Goal: Transaction & Acquisition: Purchase product/service

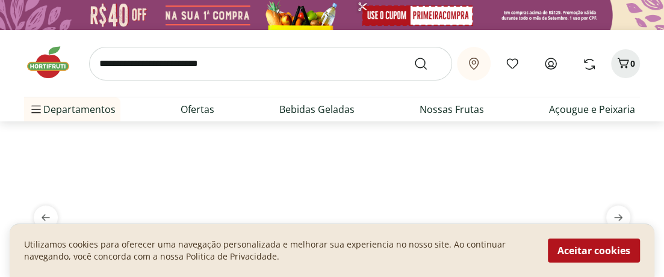
click at [552, 65] on icon at bounding box center [550, 63] width 11 height 11
click at [550, 64] on icon at bounding box center [550, 64] width 14 height 14
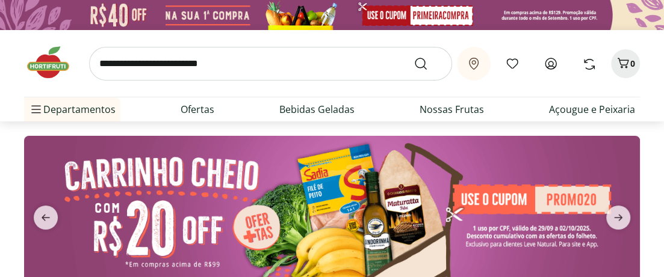
click at [254, 65] on input "search" at bounding box center [270, 64] width 363 height 34
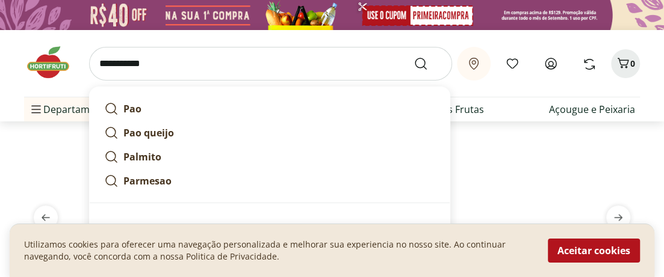
type input "**********"
click at [413, 57] on button "Submit Search" at bounding box center [427, 64] width 29 height 14
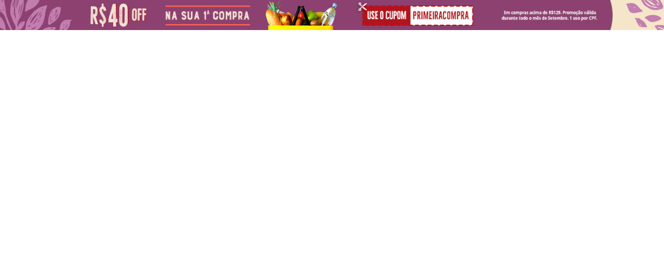
select select "**********"
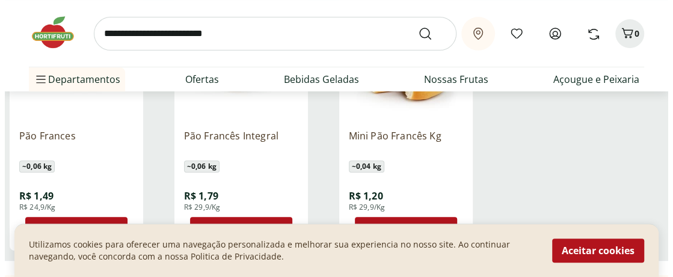
scroll to position [267, 0]
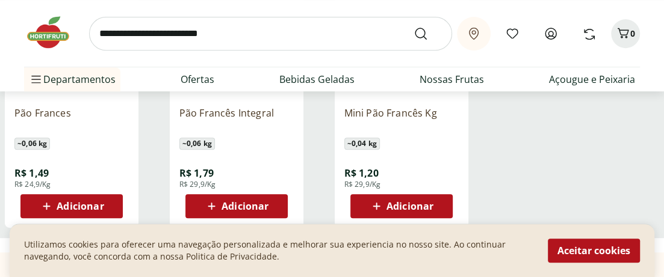
click at [81, 205] on span "Adicionar" at bounding box center [80, 207] width 47 height 10
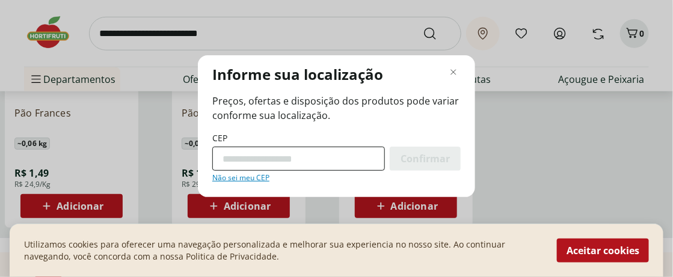
click at [228, 162] on input "CEP" at bounding box center [298, 159] width 173 height 24
type input "*********"
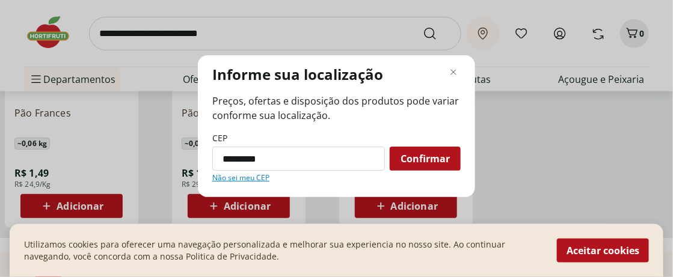
click at [426, 155] on span "Confirmar" at bounding box center [425, 159] width 49 height 10
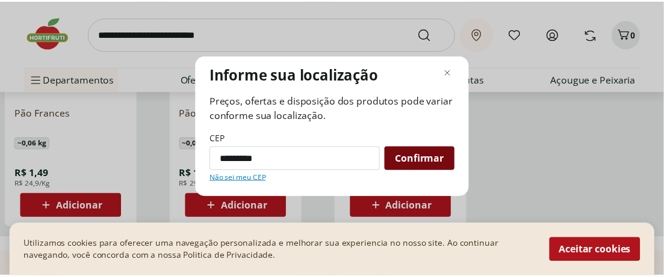
scroll to position [145, 0]
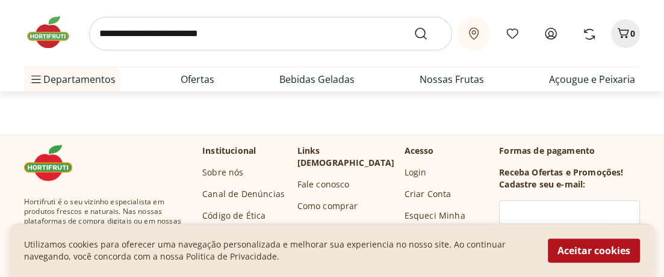
select select "**********"
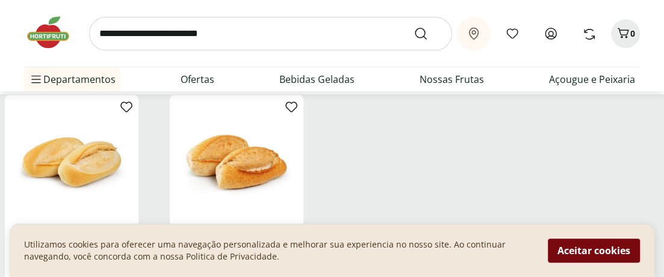
click at [576, 245] on button "Aceitar cookies" at bounding box center [593, 251] width 92 height 24
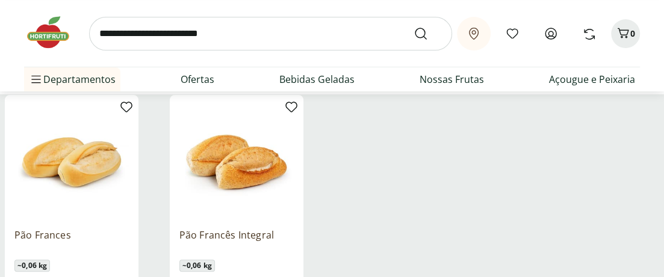
click at [85, 213] on img at bounding box center [71, 162] width 114 height 114
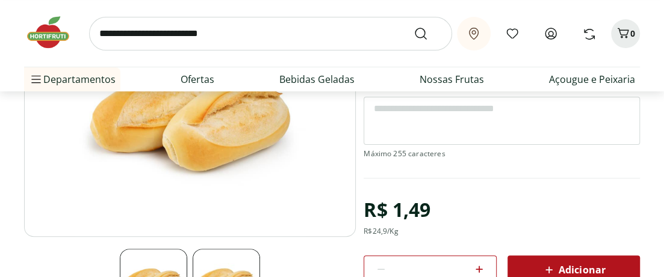
scroll to position [178, 0]
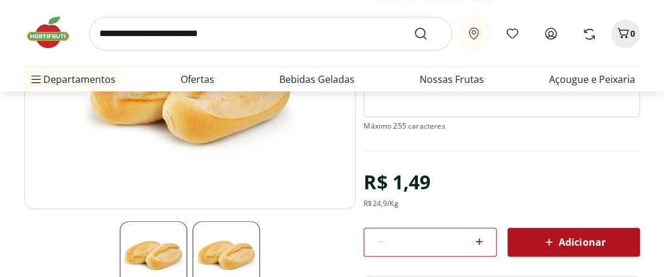
click at [479, 239] on icon at bounding box center [479, 242] width 14 height 14
type input "*"
click at [551, 238] on icon at bounding box center [548, 242] width 14 height 14
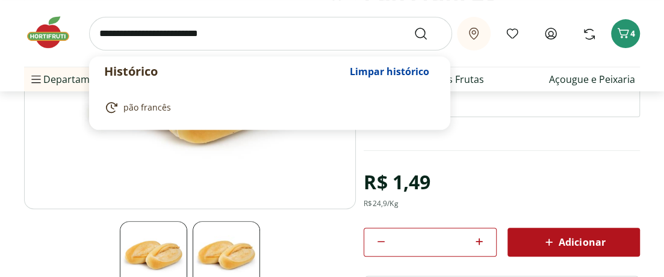
click at [257, 36] on input "search" at bounding box center [270, 34] width 363 height 34
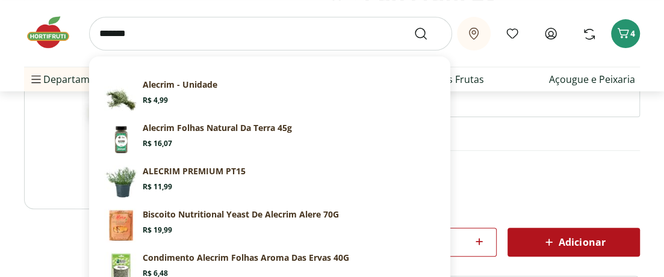
type input "*******"
click at [413, 26] on button "Submit Search" at bounding box center [427, 33] width 29 height 14
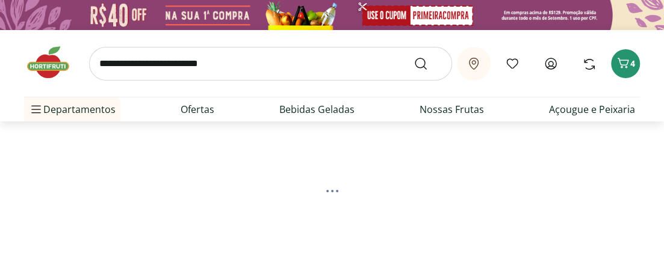
select select "**********"
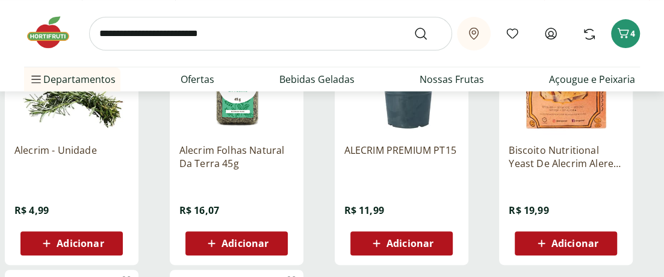
scroll to position [223, 0]
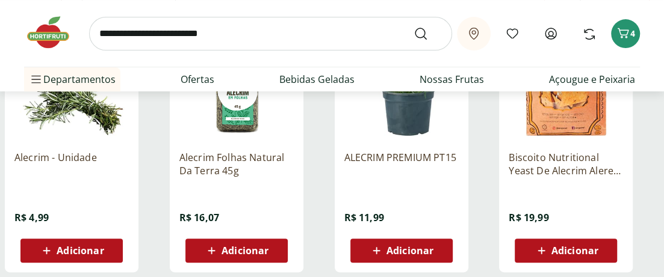
click at [93, 248] on span "Adicionar" at bounding box center [80, 251] width 47 height 10
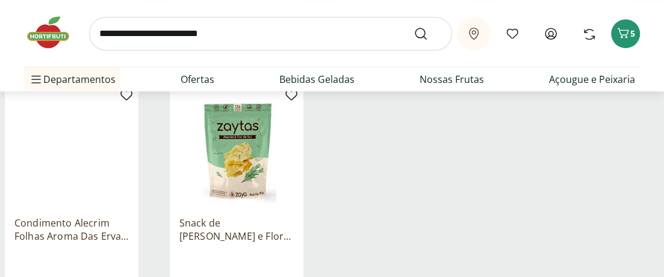
scroll to position [401, 0]
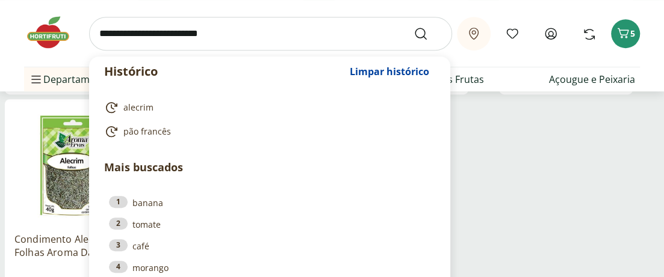
click at [209, 34] on input "search" at bounding box center [270, 34] width 363 height 34
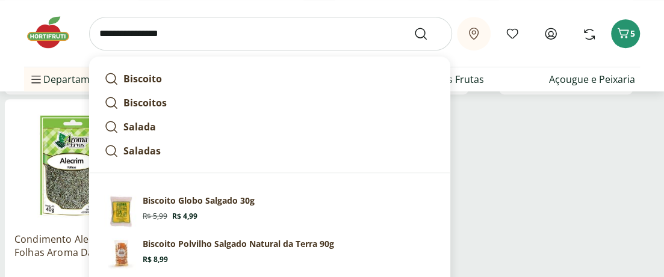
type input "**********"
click at [413, 26] on button "Submit Search" at bounding box center [427, 33] width 29 height 14
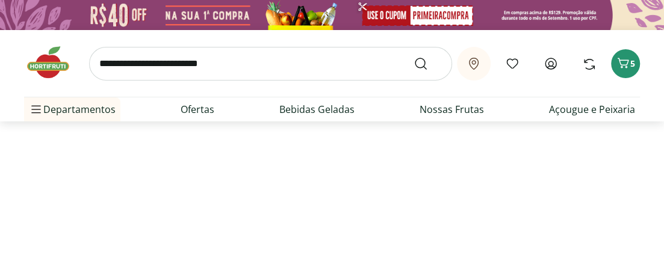
select select "**********"
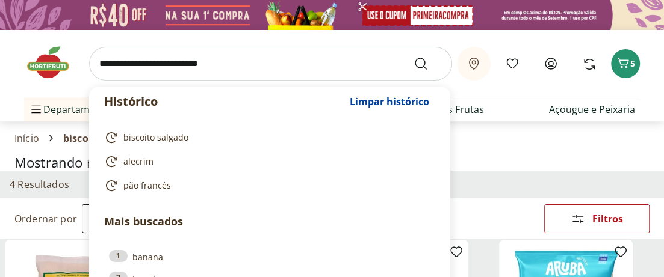
click at [260, 65] on input "search" at bounding box center [270, 64] width 363 height 34
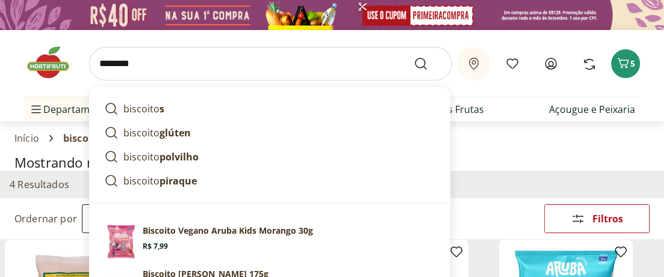
type input "********"
click at [413, 57] on button "Submit Search" at bounding box center [427, 64] width 29 height 14
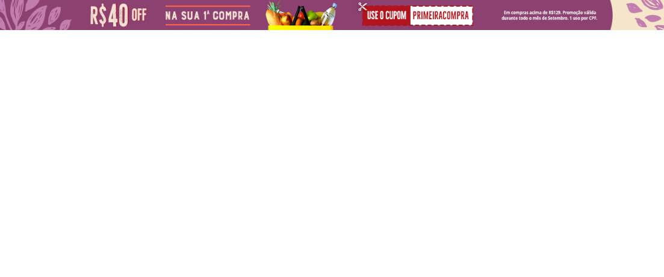
select select "**********"
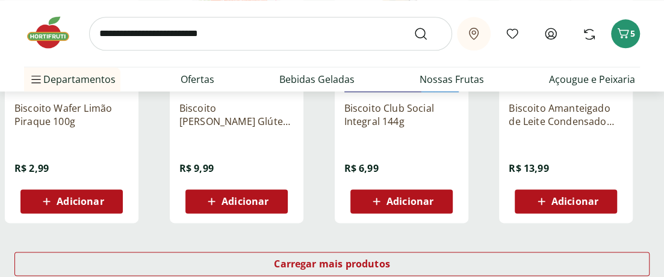
scroll to position [846, 0]
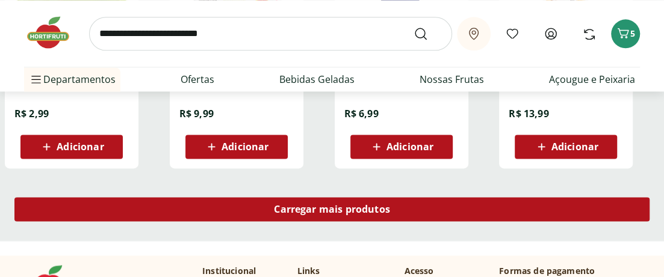
click at [253, 207] on div "Carregar mais produtos" at bounding box center [331, 209] width 635 height 24
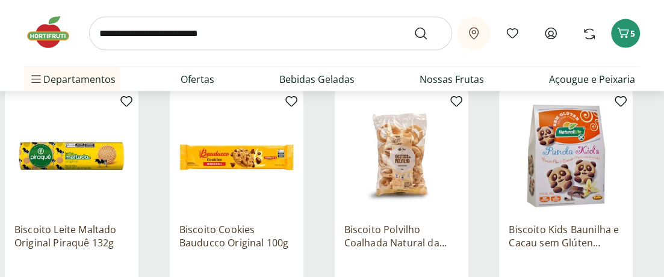
scroll to position [1470, 0]
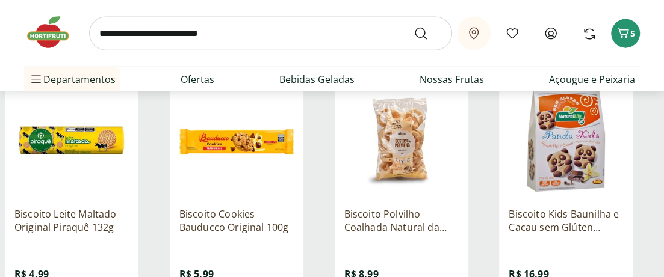
click at [250, 215] on p "Biscoito Cookies Bauducco Original 100g" at bounding box center [236, 221] width 114 height 26
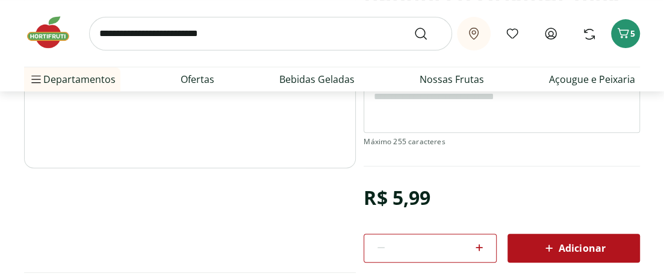
scroll to position [223, 0]
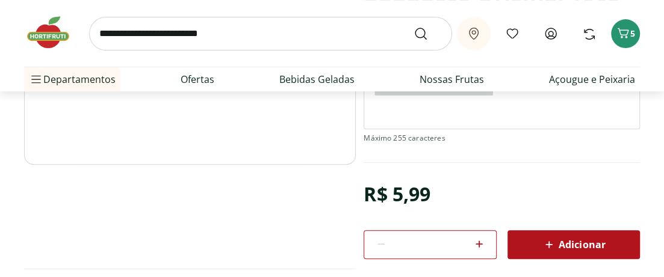
click at [541, 243] on icon at bounding box center [548, 245] width 14 height 14
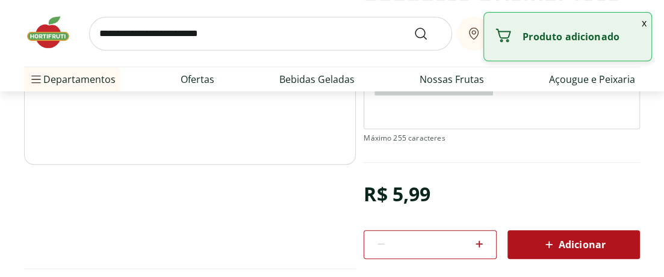
select select "**********"
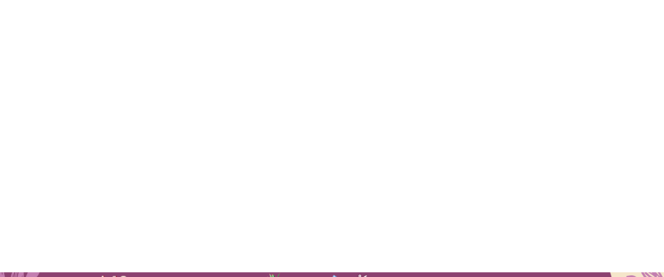
scroll to position [1470, 0]
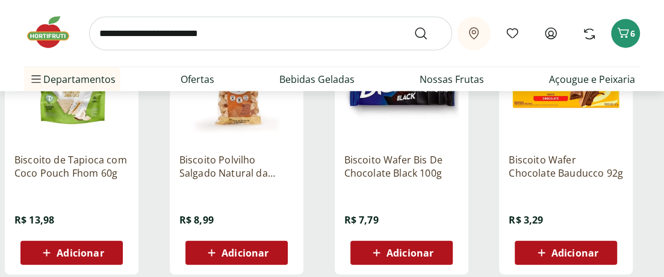
click at [180, 35] on input "search" at bounding box center [270, 34] width 363 height 34
type input "********"
click at [413, 26] on button "Submit Search" at bounding box center [427, 33] width 29 height 14
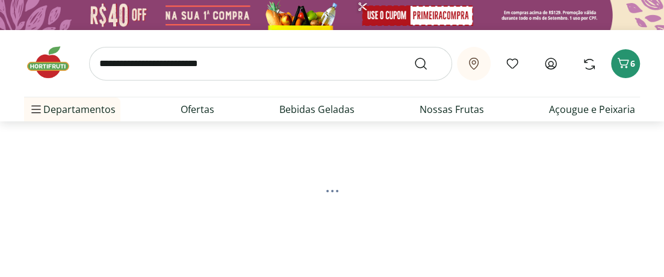
select select "**********"
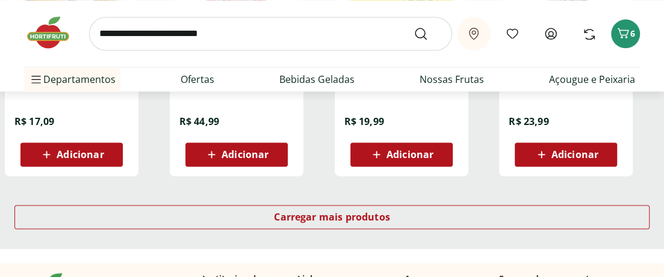
scroll to position [846, 0]
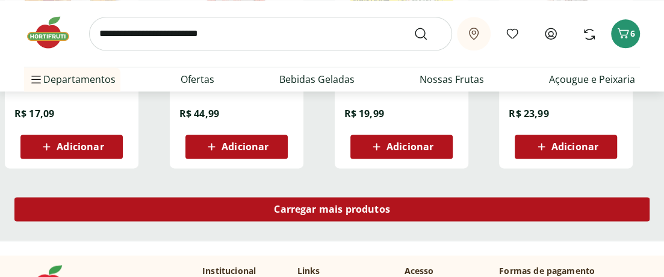
click at [306, 205] on span "Carregar mais produtos" at bounding box center [332, 210] width 116 height 10
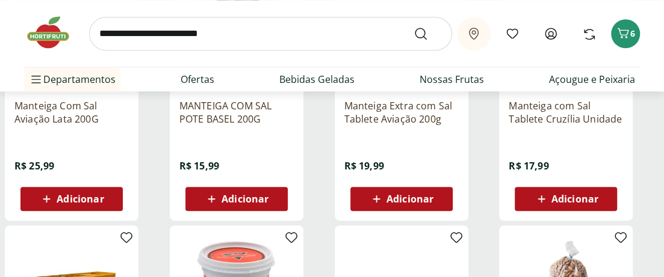
scroll to position [490, 0]
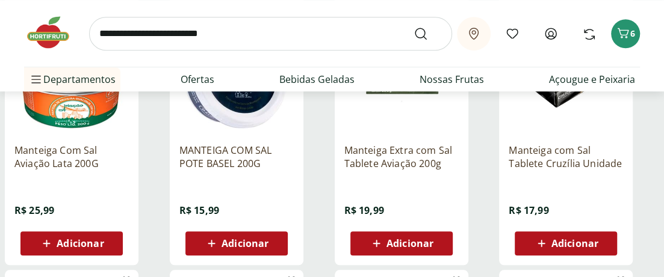
click at [406, 240] on span "Adicionar" at bounding box center [409, 244] width 47 height 10
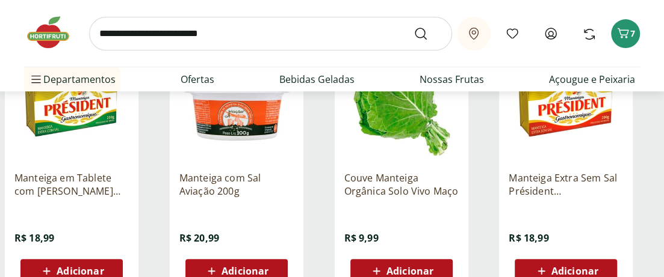
scroll to position [223, 0]
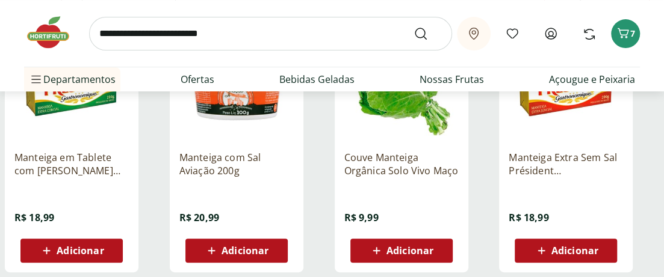
click at [254, 250] on span "Adicionar" at bounding box center [244, 251] width 47 height 10
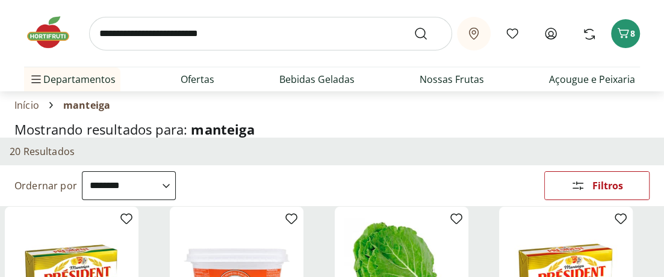
scroll to position [0, 0]
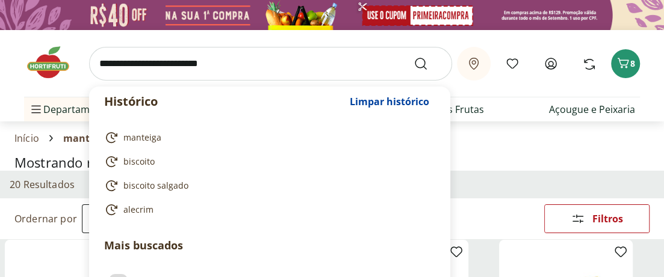
click at [248, 67] on input "search" at bounding box center [270, 64] width 363 height 34
click at [279, 64] on input "search" at bounding box center [270, 64] width 363 height 34
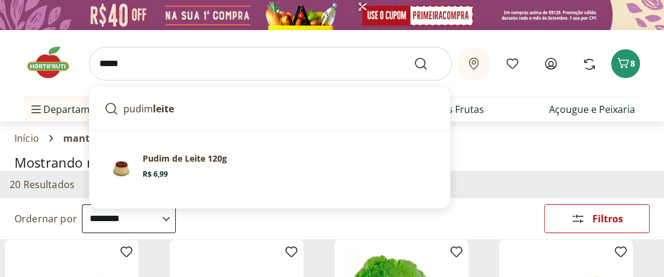
type input "*****"
click at [413, 57] on button "Submit Search" at bounding box center [427, 64] width 29 height 14
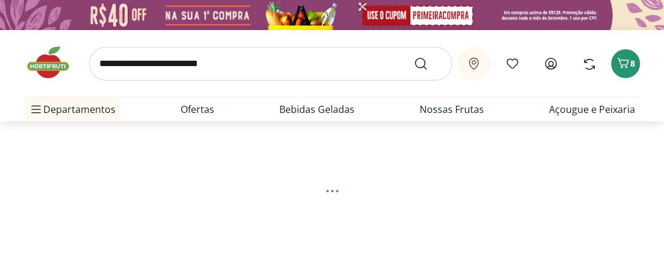
select select "**********"
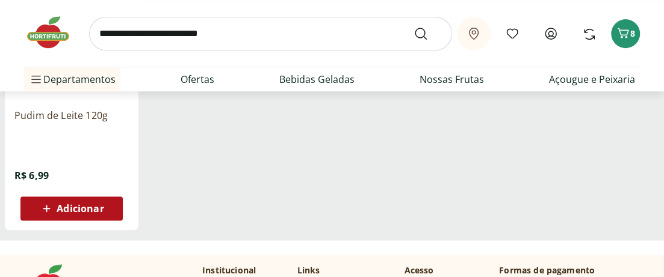
scroll to position [267, 0]
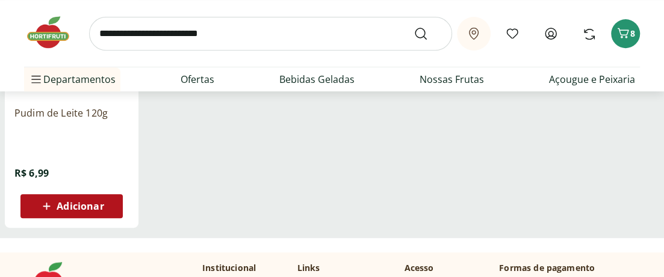
click at [92, 206] on span "Adicionar" at bounding box center [80, 207] width 47 height 10
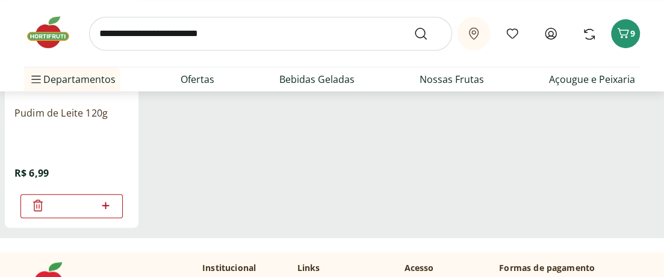
click at [102, 204] on icon at bounding box center [105, 206] width 15 height 14
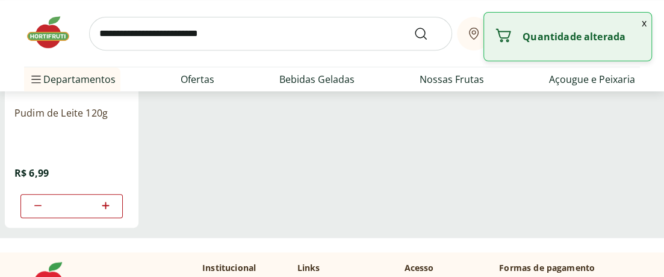
click at [100, 206] on icon at bounding box center [105, 206] width 15 height 14
type input "*"
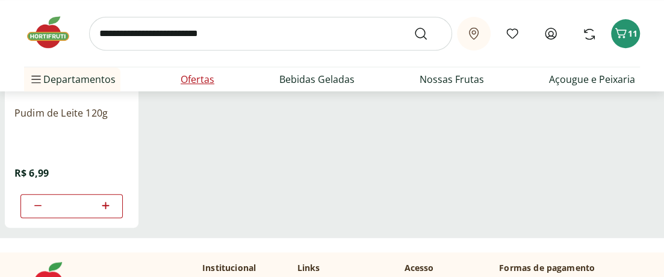
click at [202, 78] on link "Ofertas" at bounding box center [197, 79] width 34 height 14
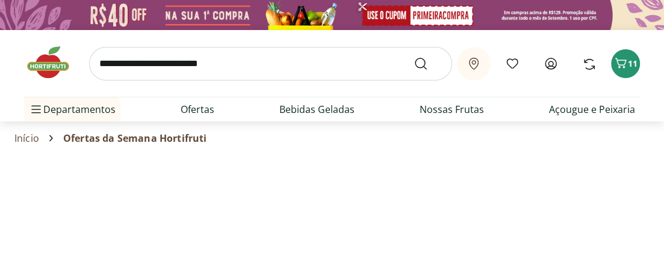
select select "**********"
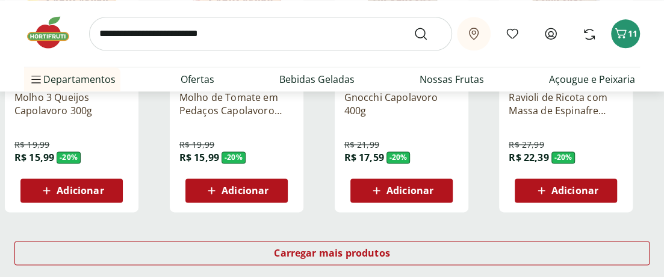
scroll to position [846, 0]
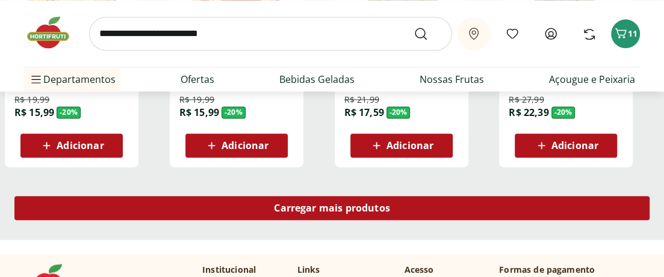
click at [407, 211] on div "Carregar mais produtos" at bounding box center [331, 208] width 635 height 24
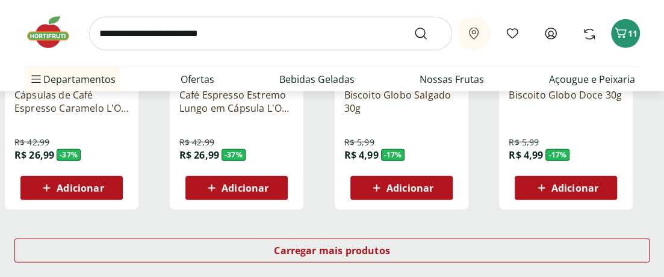
scroll to position [1604, 0]
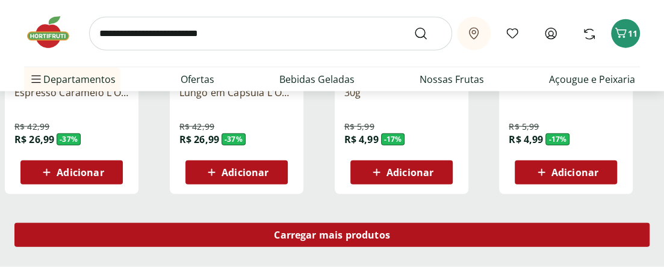
click at [378, 235] on span "Carregar mais produtos" at bounding box center [332, 235] width 116 height 10
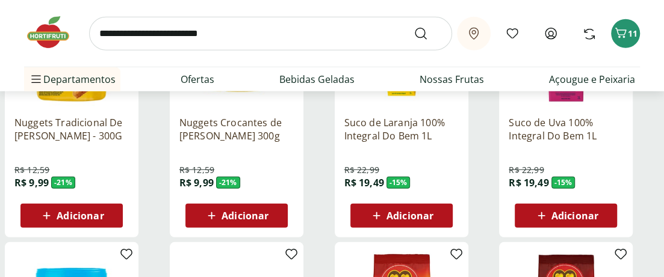
scroll to position [1827, 0]
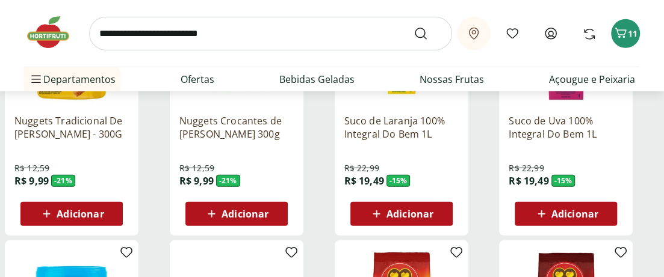
click at [234, 212] on span "Adicionar" at bounding box center [244, 214] width 47 height 10
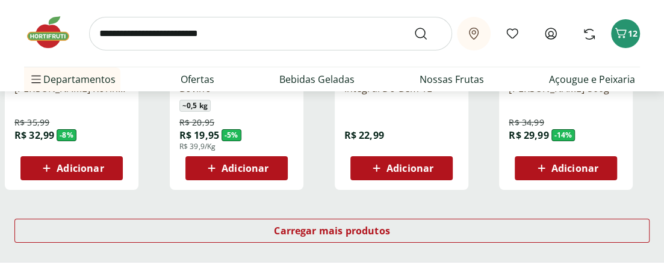
scroll to position [2406, 0]
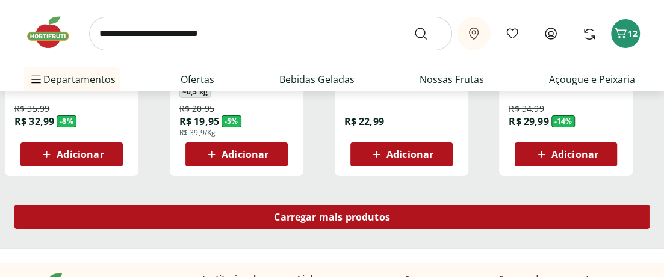
click at [325, 215] on span "Carregar mais produtos" at bounding box center [332, 217] width 116 height 10
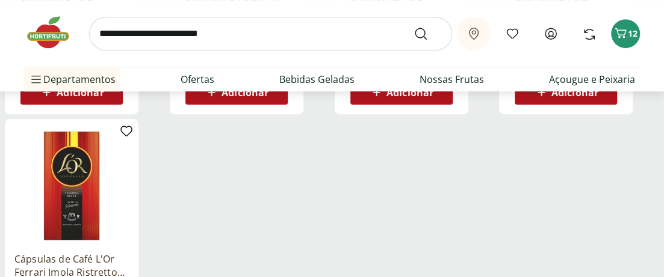
scroll to position [2763, 0]
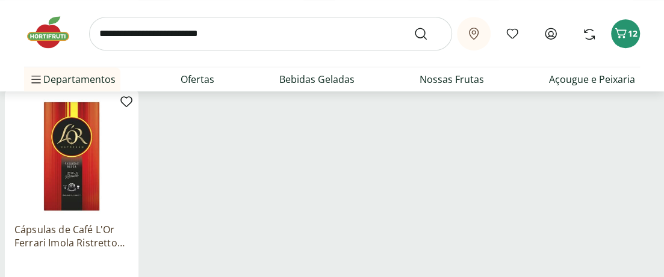
click at [220, 39] on input "search" at bounding box center [270, 34] width 363 height 34
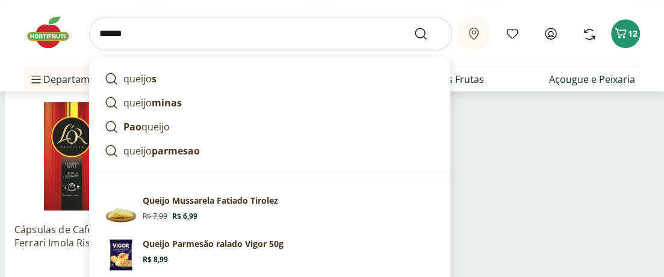
type input "******"
click at [413, 26] on button "Submit Search" at bounding box center [427, 33] width 29 height 14
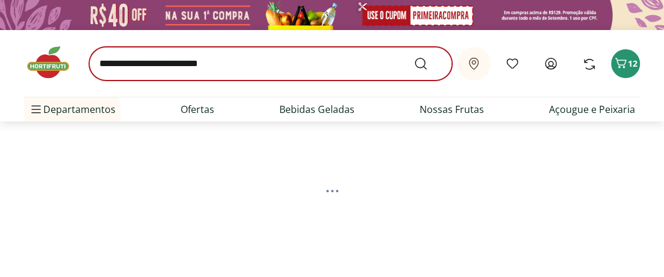
select select "**********"
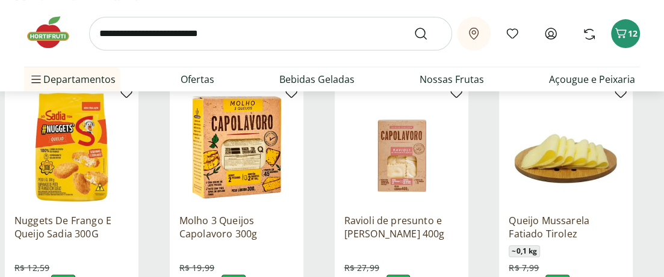
scroll to position [178, 0]
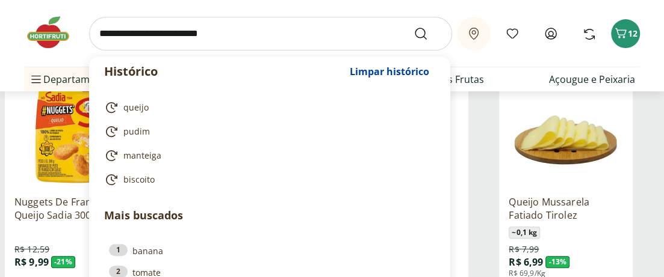
click at [221, 35] on input "search" at bounding box center [270, 34] width 363 height 34
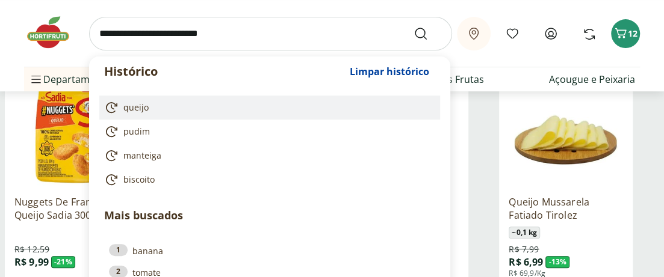
click at [138, 107] on span "queijo" at bounding box center [135, 108] width 25 height 12
type input "******"
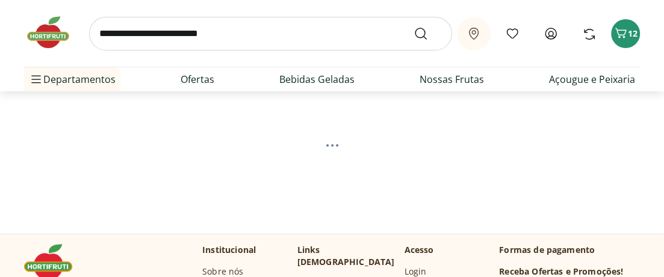
scroll to position [89, 0]
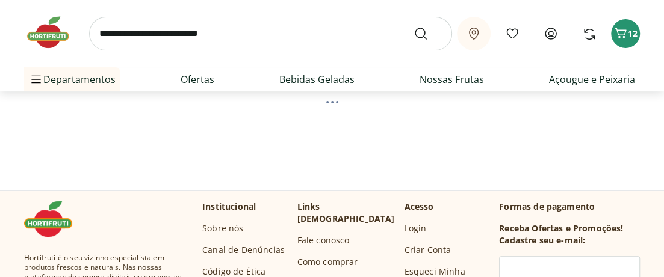
select select "**********"
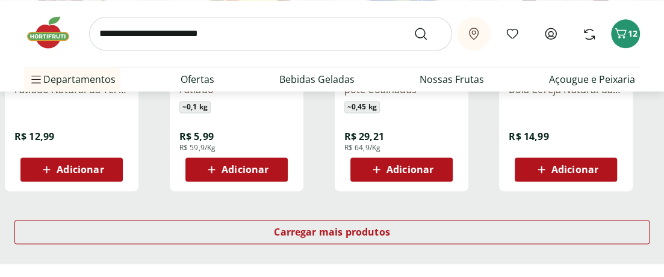
scroll to position [802, 0]
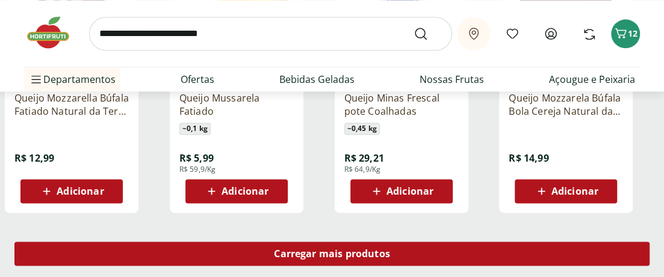
click at [336, 252] on span "Carregar mais produtos" at bounding box center [332, 254] width 116 height 10
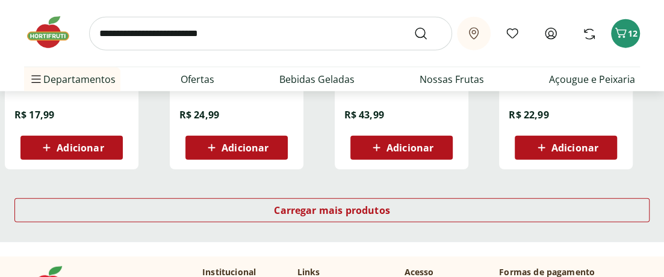
scroll to position [1604, 0]
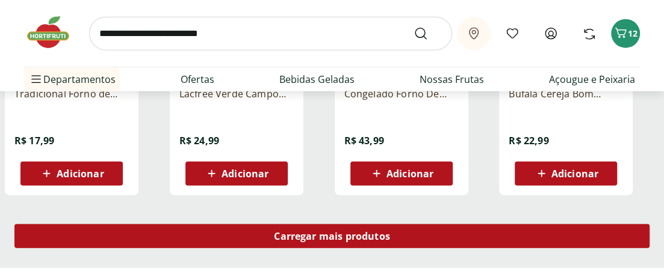
click at [354, 232] on span "Carregar mais produtos" at bounding box center [332, 237] width 116 height 10
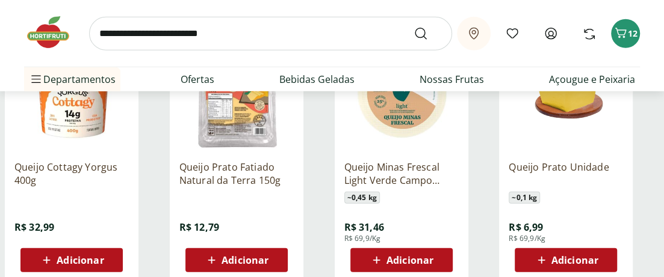
scroll to position [1782, 0]
click at [266, 256] on span "Adicionar" at bounding box center [244, 261] width 47 height 10
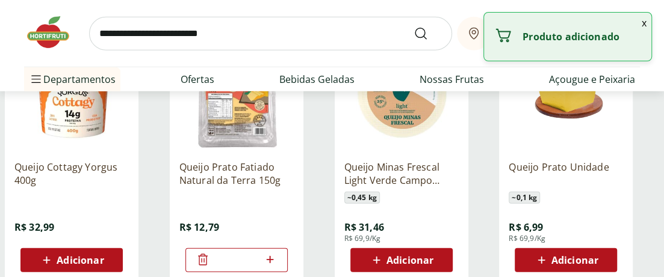
click at [268, 257] on icon at bounding box center [269, 260] width 15 height 14
type input "*"
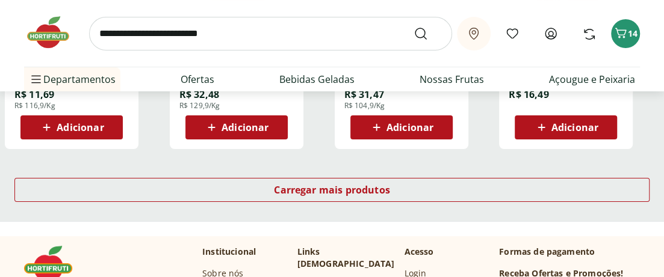
scroll to position [2451, 0]
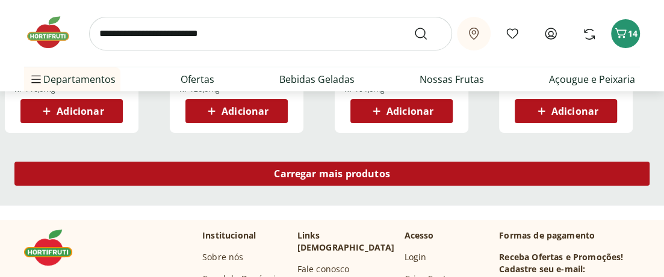
click at [399, 170] on div "Carregar mais produtos" at bounding box center [331, 174] width 635 height 24
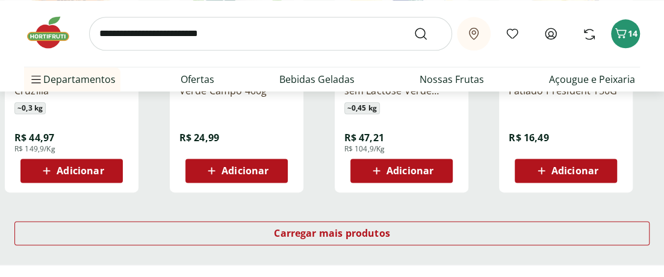
scroll to position [3208, 0]
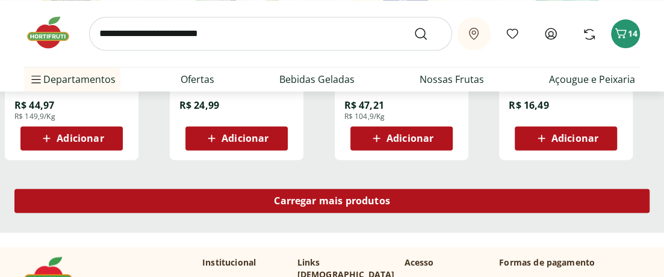
click at [347, 203] on span "Carregar mais produtos" at bounding box center [332, 201] width 116 height 10
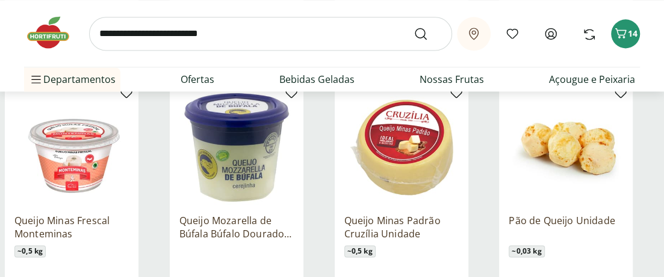
scroll to position [3342, 0]
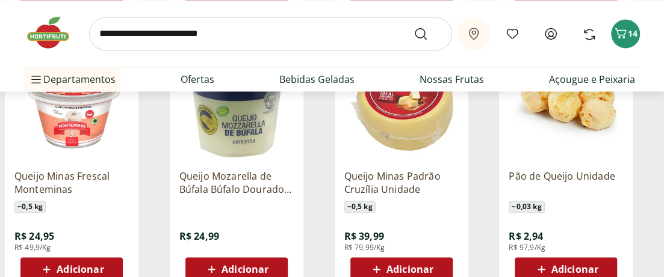
click at [52, 38] on img at bounding box center [54, 32] width 60 height 36
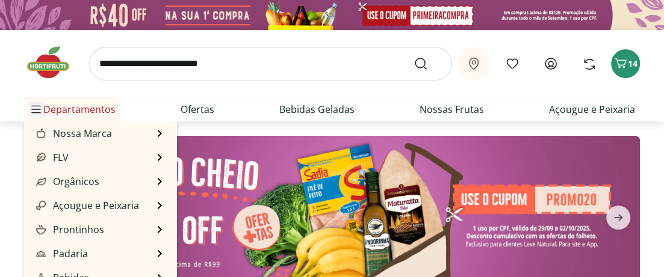
click at [32, 105] on icon "Menu" at bounding box center [36, 110] width 10 height 10
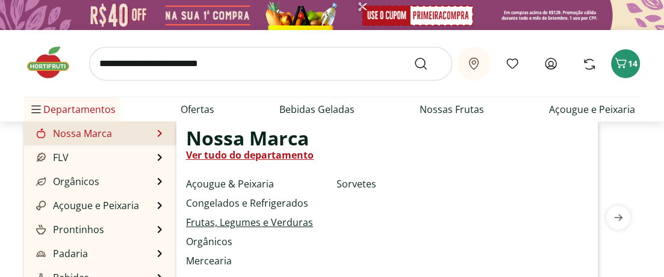
click at [215, 219] on link "Frutas, Legumes e Verduras" at bounding box center [249, 222] width 127 height 14
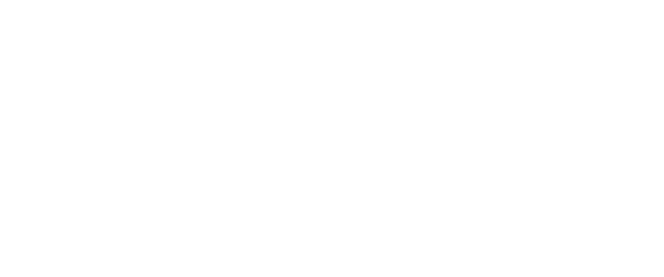
select select "**********"
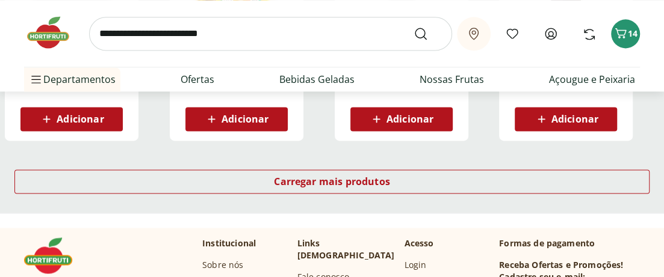
scroll to position [891, 0]
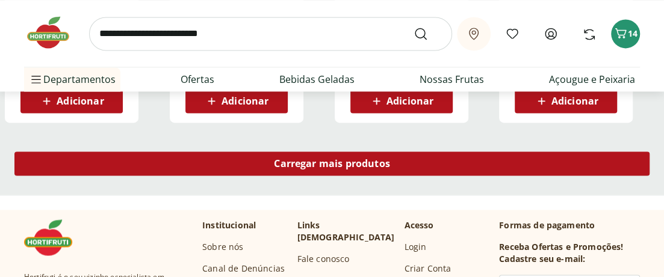
click at [343, 159] on span "Carregar mais produtos" at bounding box center [332, 164] width 116 height 10
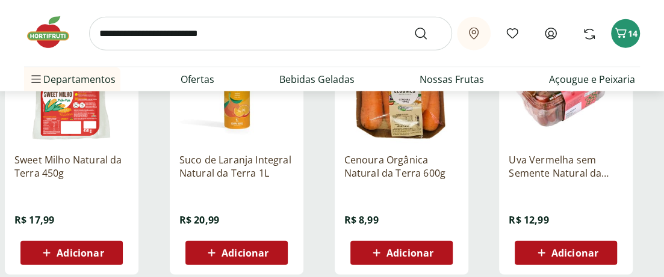
scroll to position [1559, 0]
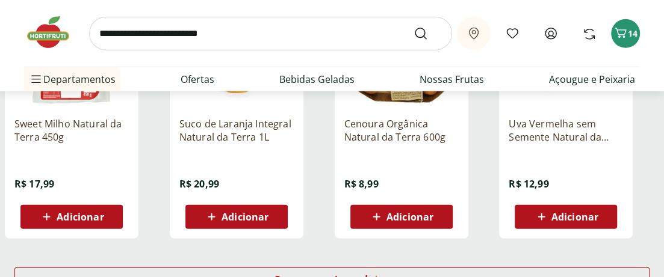
click at [246, 215] on span "Adicionar" at bounding box center [244, 217] width 47 height 10
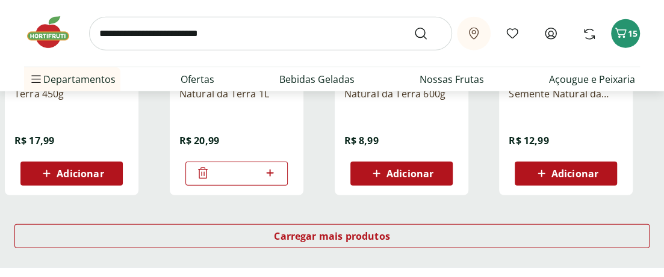
scroll to position [1604, 0]
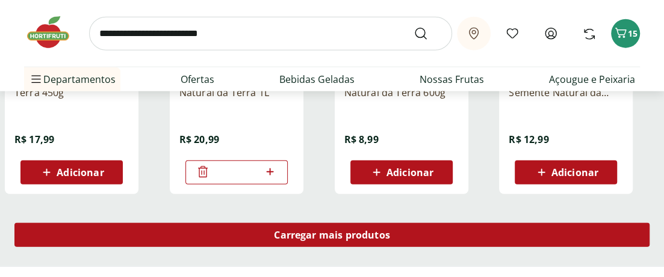
click at [329, 226] on div "Carregar mais produtos" at bounding box center [331, 235] width 635 height 24
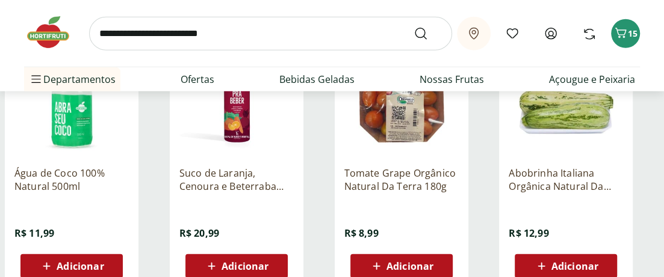
scroll to position [1782, 0]
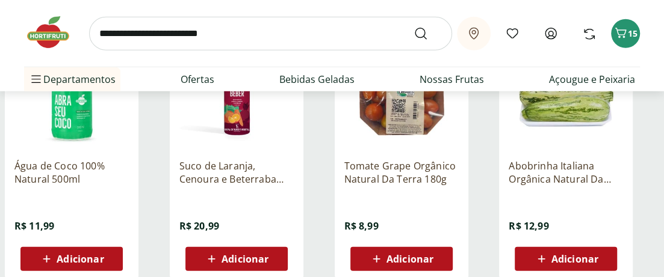
click at [81, 252] on span "Adicionar" at bounding box center [71, 259] width 64 height 14
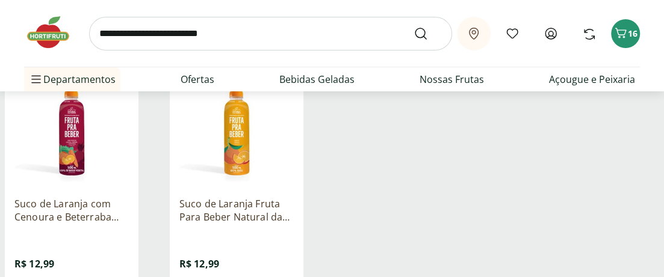
scroll to position [2272, 0]
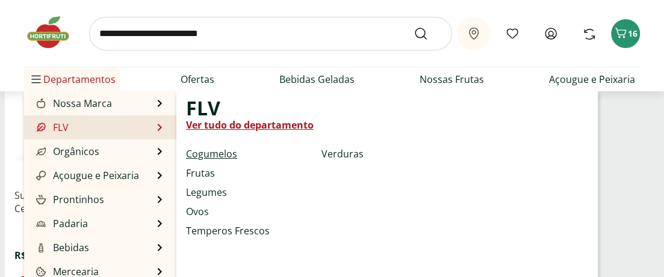
click at [199, 157] on link "Cogumelos" at bounding box center [211, 154] width 51 height 14
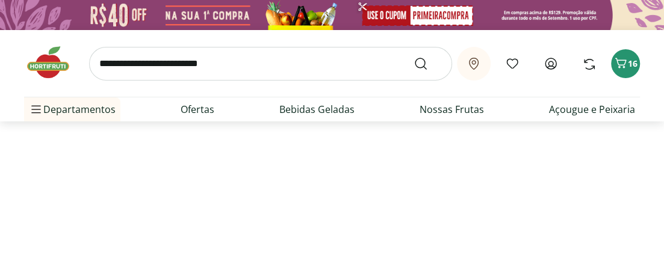
select select "**********"
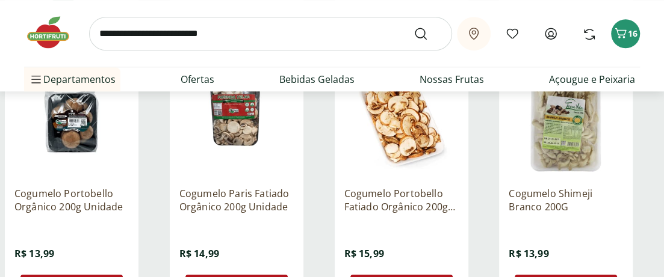
scroll to position [490, 0]
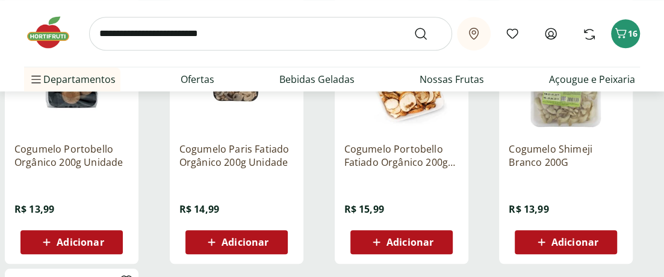
click at [247, 238] on span "Adicionar" at bounding box center [244, 243] width 47 height 10
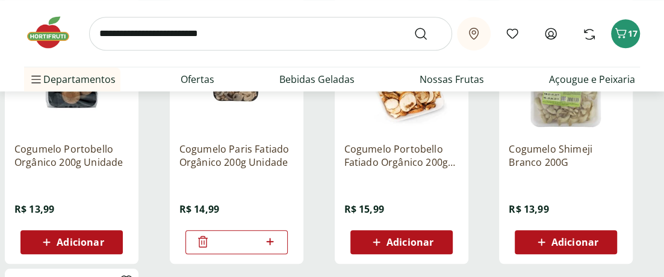
click at [206, 239] on icon at bounding box center [203, 242] width 14 height 14
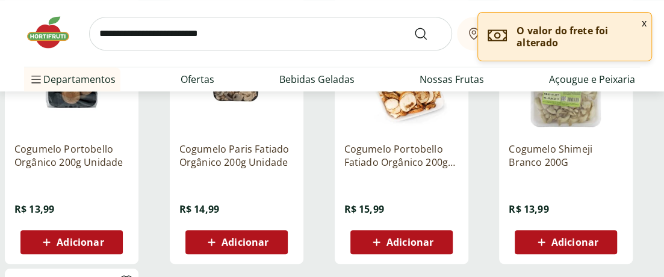
click at [402, 238] on span "Adicionar" at bounding box center [409, 243] width 47 height 10
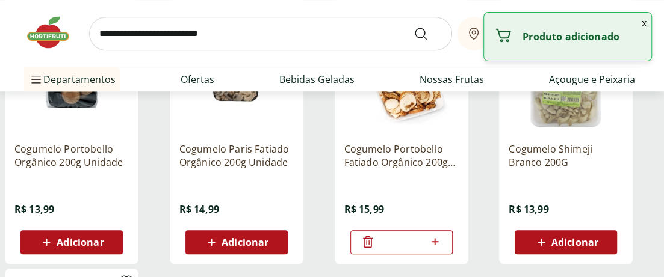
click at [549, 236] on span "Adicionar" at bounding box center [566, 242] width 64 height 14
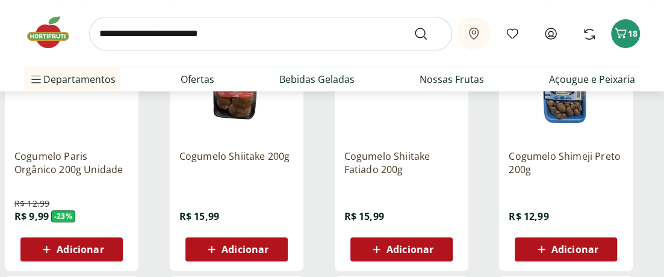
scroll to position [267, 0]
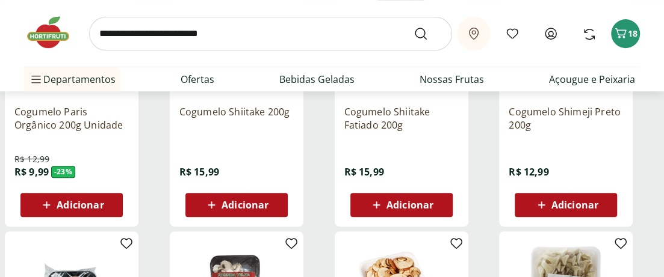
click at [424, 204] on span "Adicionar" at bounding box center [409, 205] width 47 height 10
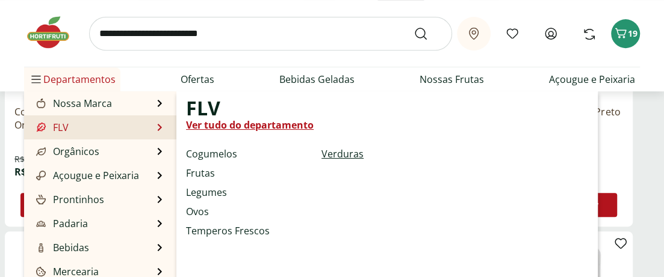
click at [329, 150] on link "Verduras" at bounding box center [342, 154] width 42 height 14
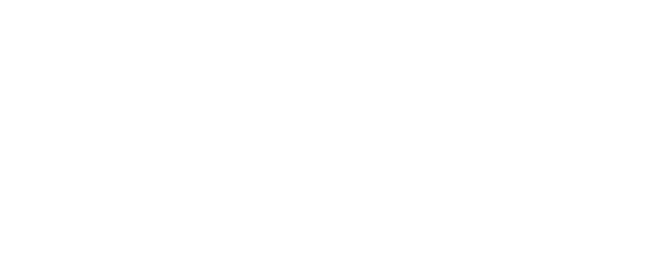
select select "**********"
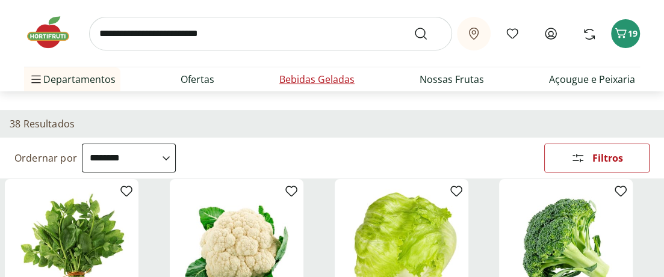
scroll to position [45, 0]
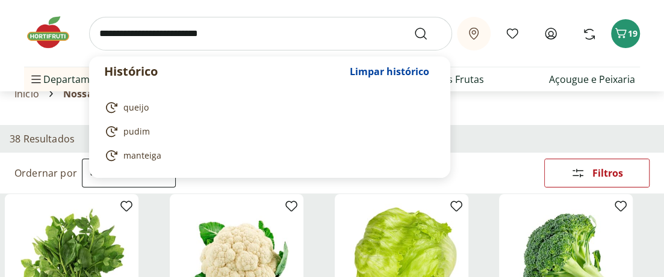
click at [263, 35] on input "search" at bounding box center [270, 34] width 363 height 34
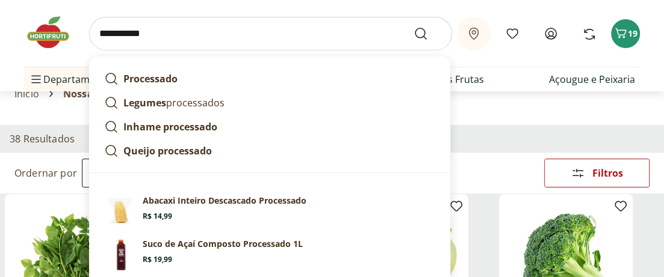
type input "**********"
click at [413, 26] on button "Submit Search" at bounding box center [427, 33] width 29 height 14
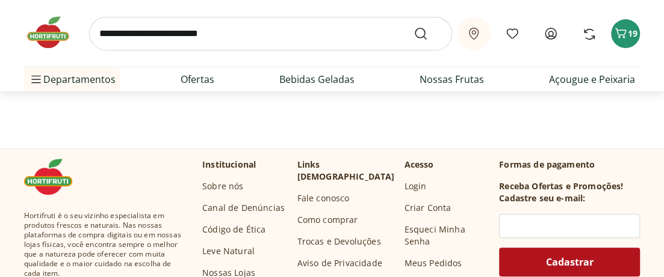
scroll to position [134, 0]
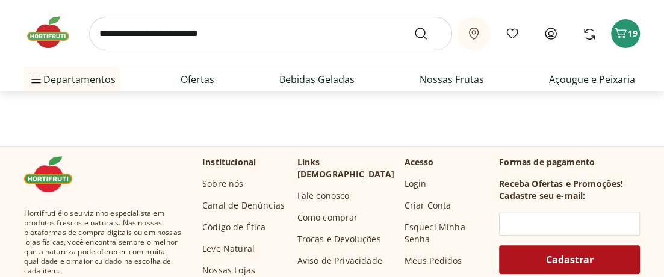
select select "**********"
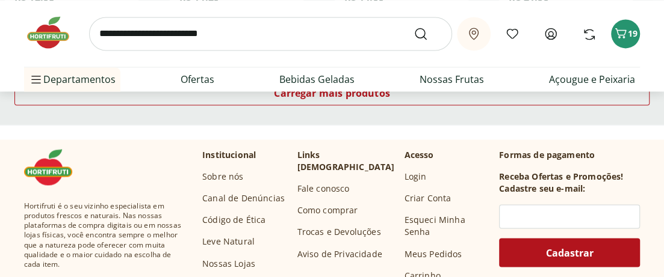
scroll to position [980, 0]
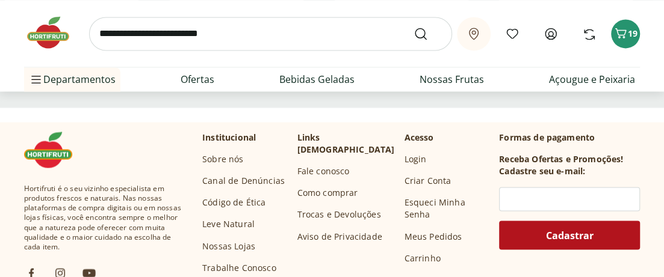
click at [289, 98] on div "Carregar mais produtos" at bounding box center [332, 78] width 664 height 58
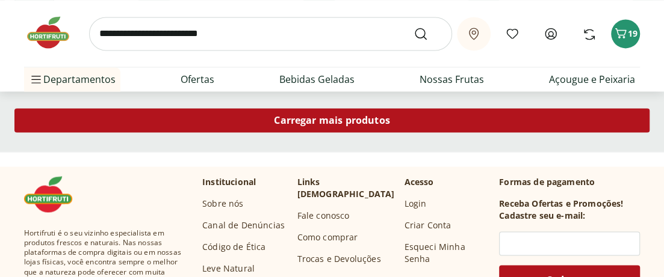
click at [325, 111] on div "Carregar mais produtos" at bounding box center [331, 120] width 635 height 24
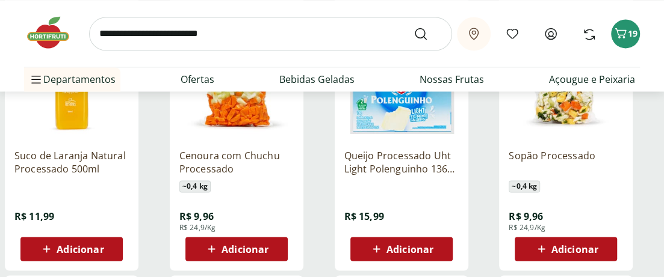
scroll to position [1025, 0]
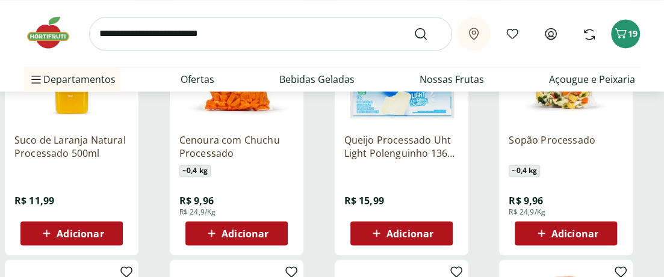
click at [405, 229] on span "Adicionar" at bounding box center [409, 234] width 47 height 10
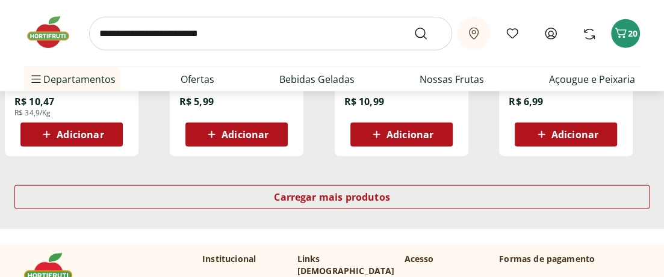
scroll to position [1648, 0]
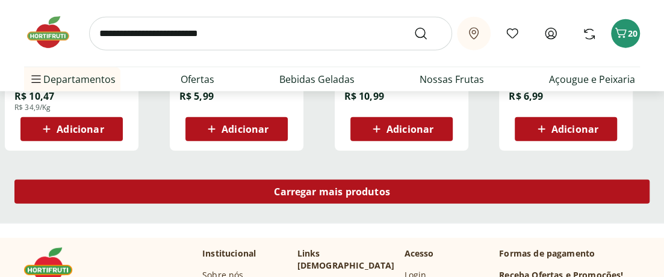
click at [362, 192] on span "Carregar mais produtos" at bounding box center [332, 192] width 116 height 10
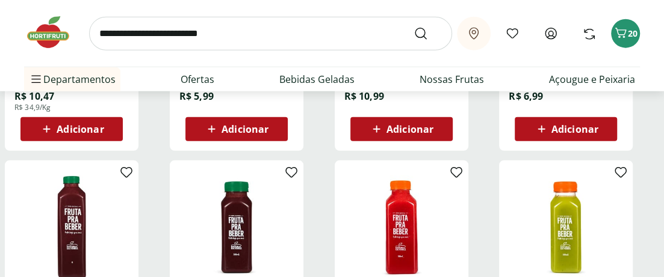
scroll to position [1737, 0]
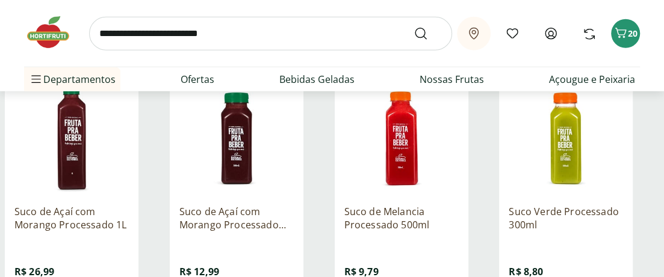
click at [53, 28] on img at bounding box center [54, 32] width 60 height 36
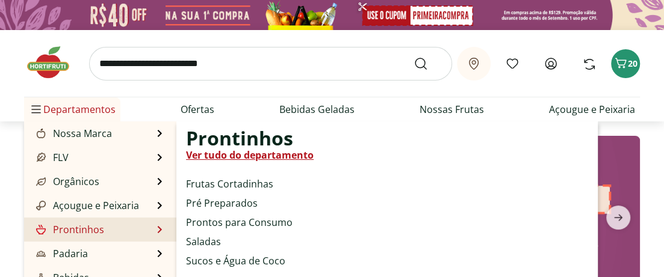
click at [76, 230] on link "Prontinhos" at bounding box center [69, 230] width 70 height 14
select select "**********"
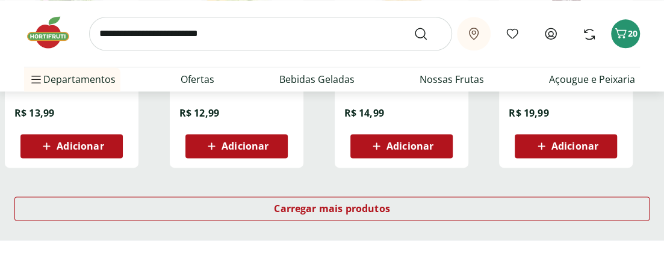
scroll to position [846, 0]
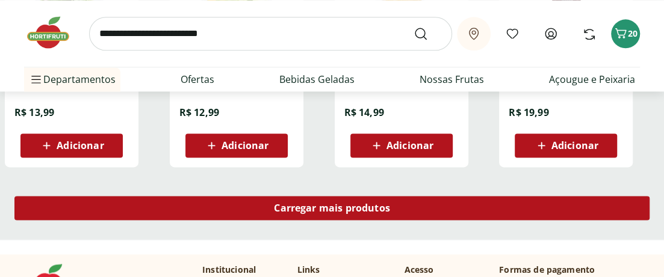
click at [302, 212] on span "Carregar mais produtos" at bounding box center [332, 208] width 116 height 10
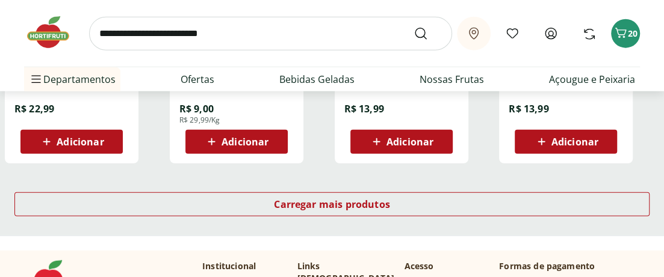
scroll to position [1648, 0]
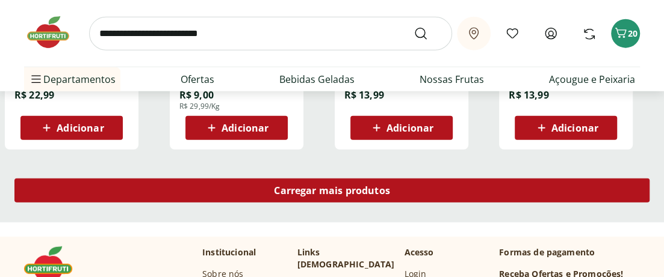
click at [314, 186] on span "Carregar mais produtos" at bounding box center [332, 191] width 116 height 10
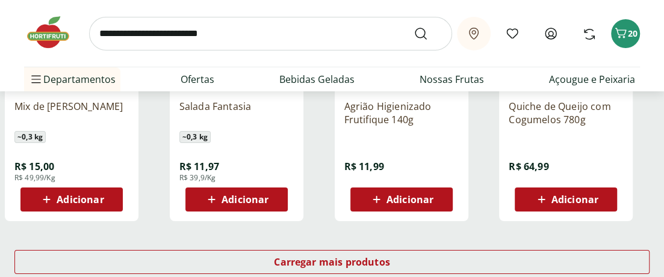
scroll to position [2361, 0]
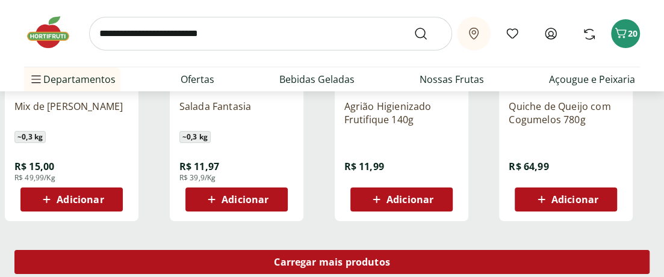
click at [309, 258] on span "Carregar mais produtos" at bounding box center [332, 262] width 116 height 10
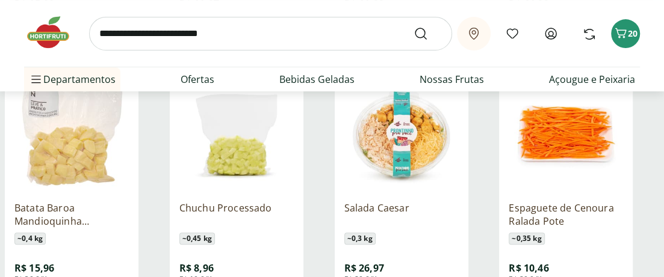
scroll to position [2540, 0]
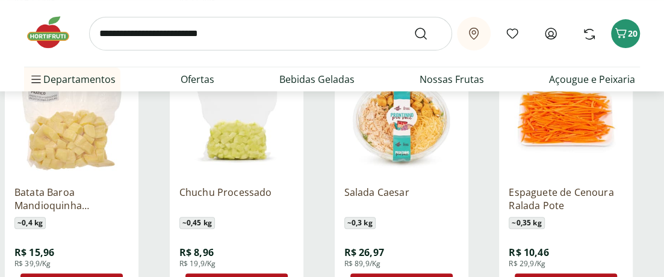
click at [381, 136] on img at bounding box center [401, 119] width 114 height 114
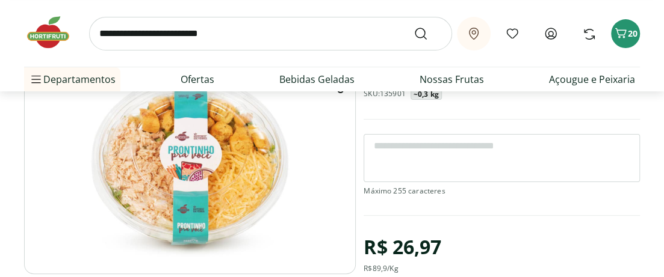
scroll to position [134, 0]
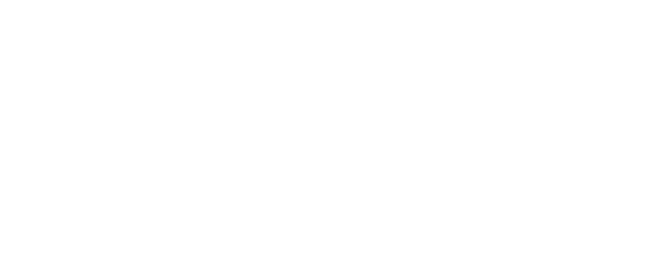
scroll to position [2540, 0]
select select "**********"
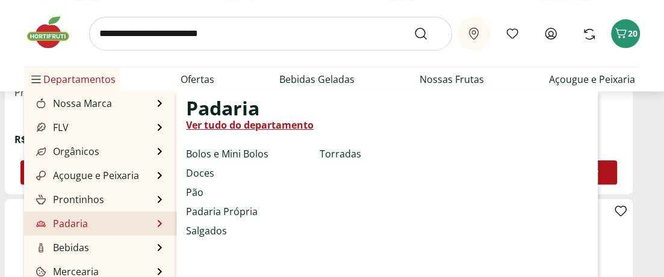
click at [76, 220] on link "Padaria" at bounding box center [61, 224] width 54 height 14
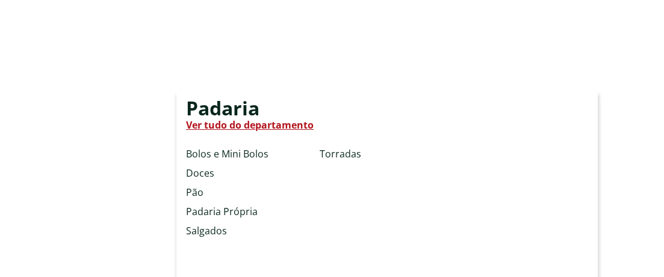
select select "**********"
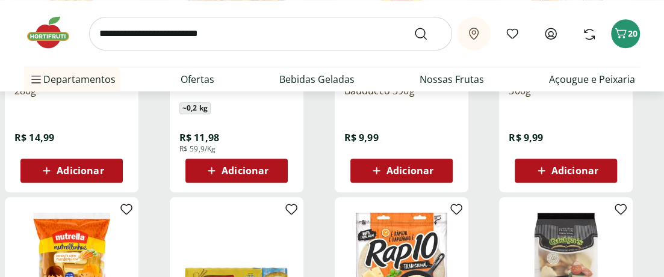
scroll to position [445, 0]
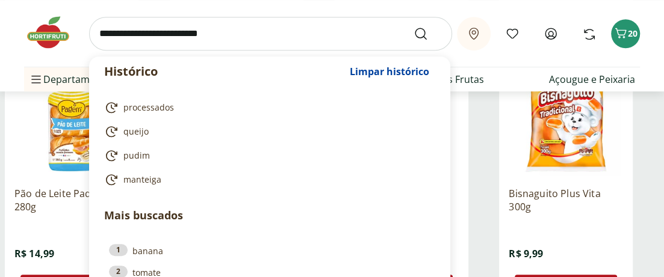
click at [264, 30] on input "search" at bounding box center [270, 34] width 363 height 34
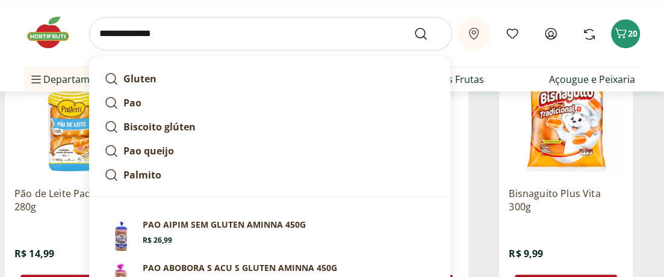
type input "**********"
click at [413, 26] on button "Submit Search" at bounding box center [427, 33] width 29 height 14
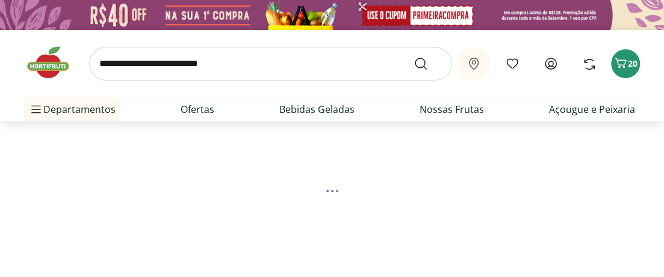
select select "**********"
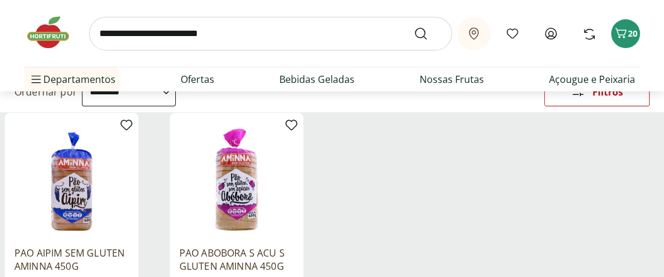
scroll to position [178, 0]
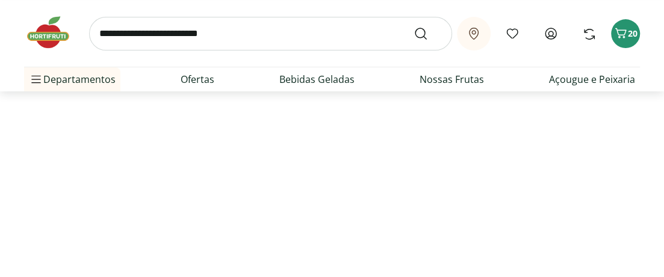
scroll to position [445, 0]
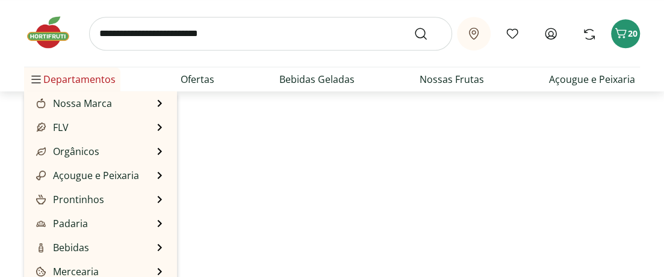
select select "**********"
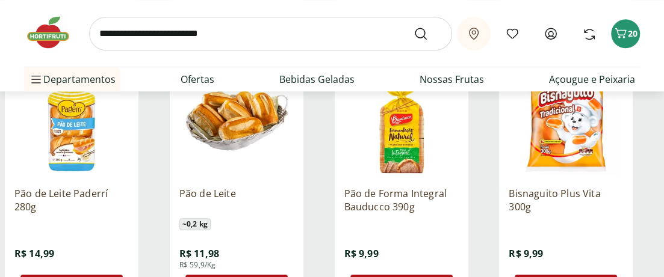
click at [193, 36] on input "search" at bounding box center [270, 34] width 363 height 34
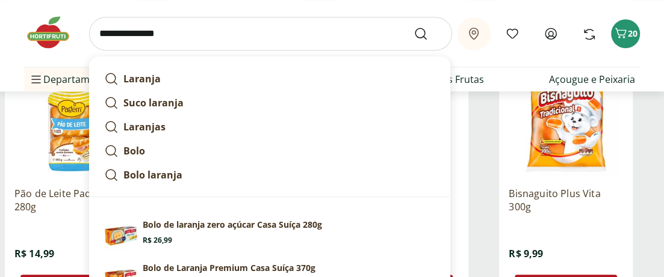
type input "**********"
click at [413, 26] on button "Submit Search" at bounding box center [427, 33] width 29 height 14
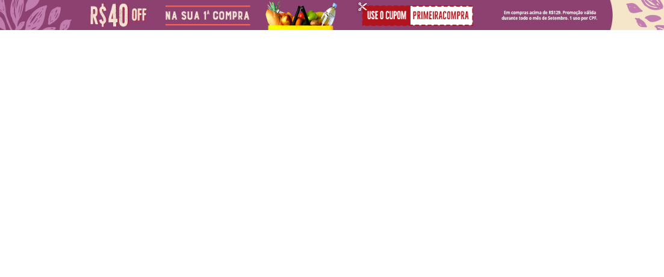
select select "**********"
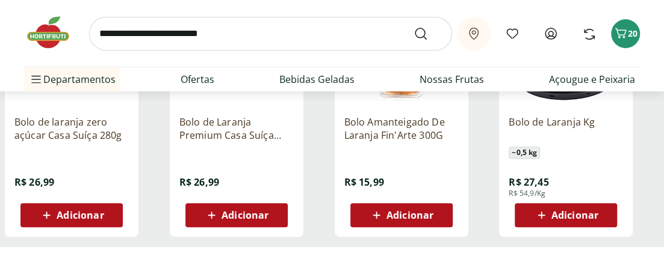
scroll to position [312, 0]
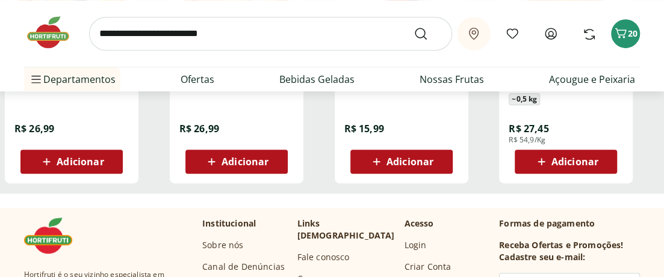
click at [67, 159] on span "Adicionar" at bounding box center [80, 162] width 47 height 10
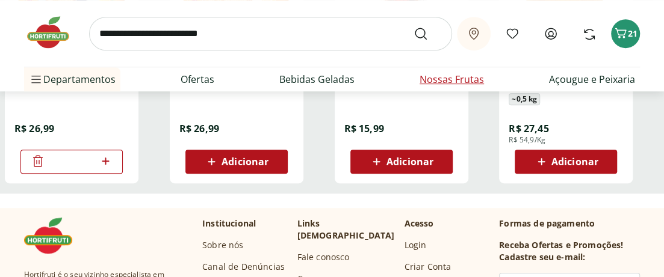
click at [458, 80] on link "Nossas Frutas" at bounding box center [451, 79] width 64 height 14
select select "**********"
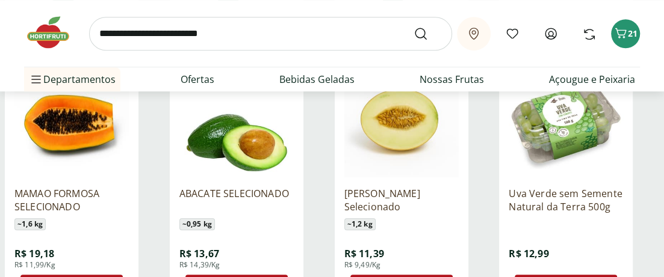
scroll to position [490, 0]
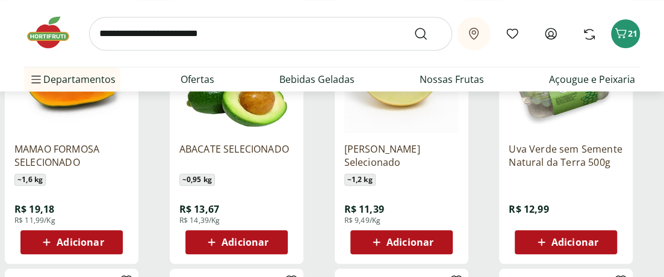
click at [87, 241] on span "Adicionar" at bounding box center [80, 243] width 47 height 10
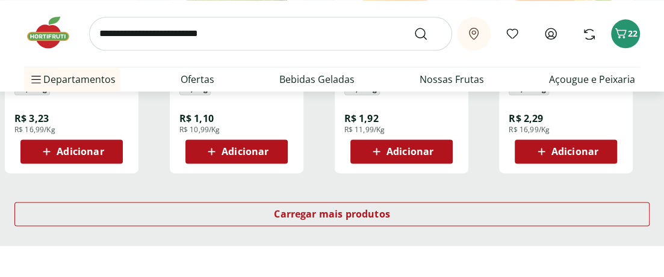
scroll to position [846, 0]
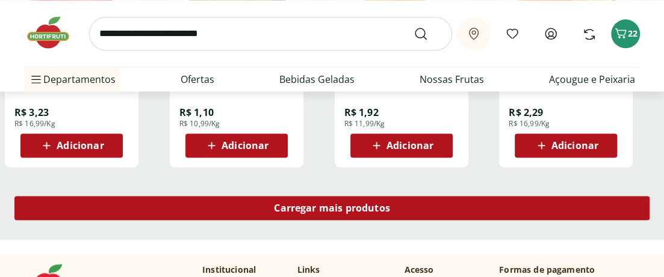
click at [361, 213] on span "Carregar mais produtos" at bounding box center [332, 208] width 116 height 10
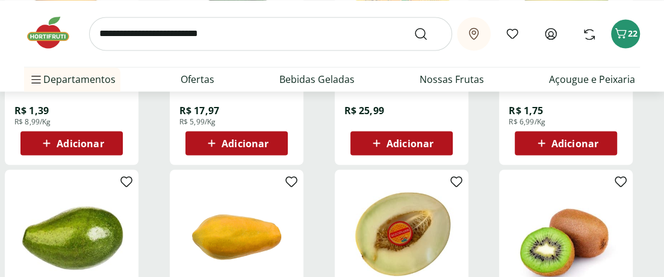
scroll to position [1203, 0]
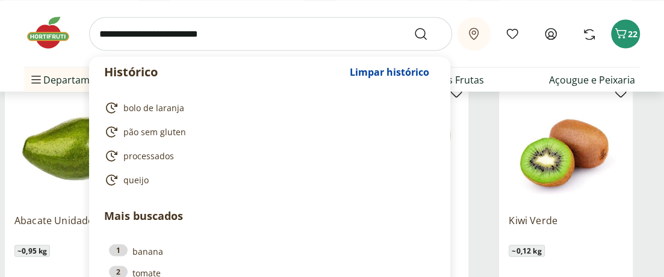
click at [253, 35] on input "search" at bounding box center [270, 34] width 363 height 34
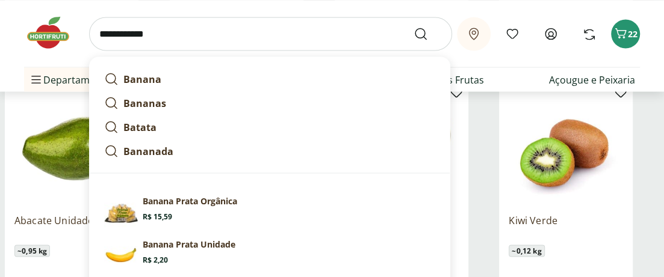
type input "**********"
click at [413, 26] on button "Submit Search" at bounding box center [427, 33] width 29 height 14
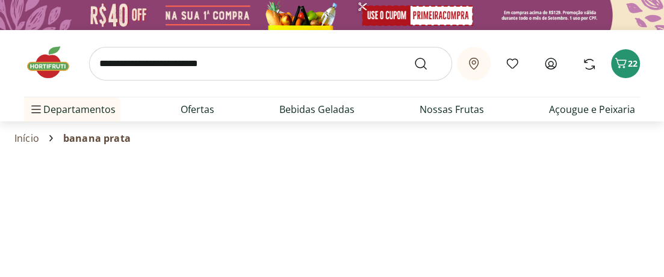
select select "**********"
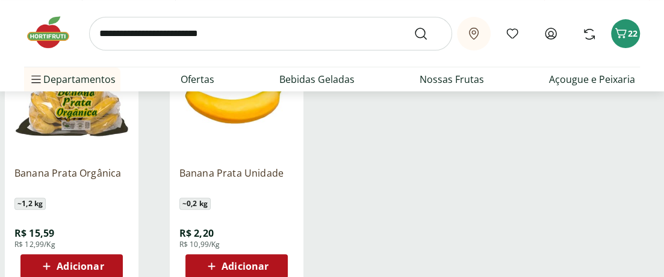
scroll to position [223, 0]
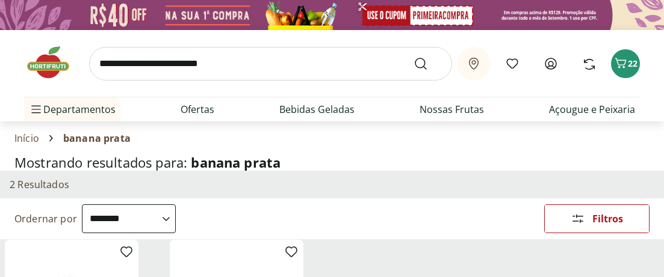
select select "**********"
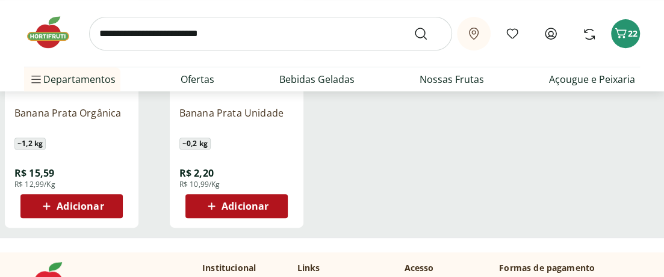
click at [262, 203] on span "Adicionar" at bounding box center [244, 207] width 47 height 10
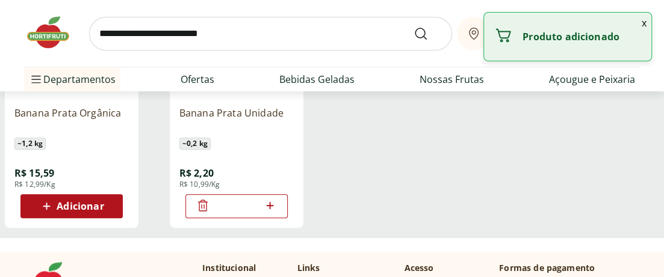
click at [272, 207] on icon at bounding box center [269, 206] width 15 height 14
type input "*"
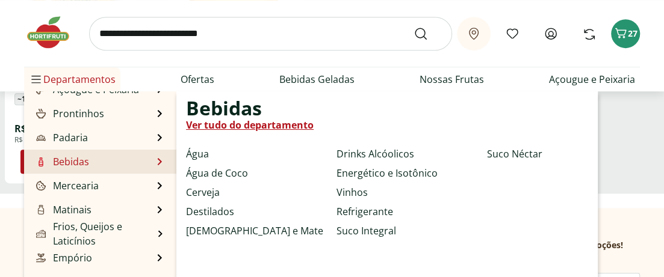
scroll to position [89, 0]
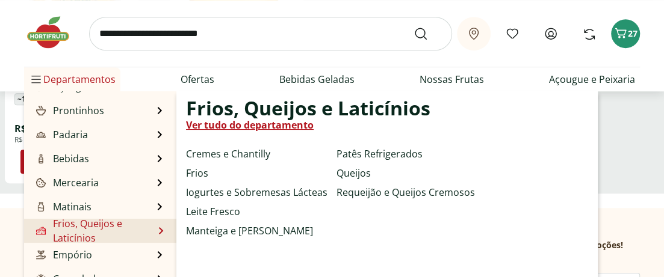
click at [85, 229] on link "Frios, Queijos e Laticínios" at bounding box center [94, 231] width 120 height 29
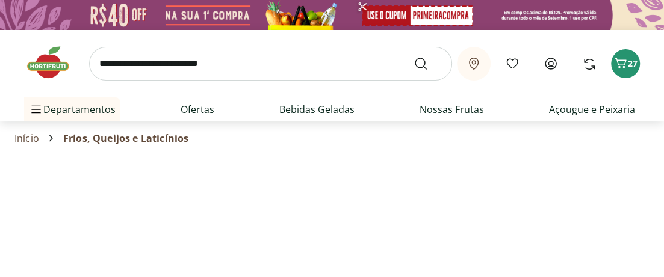
select select "**********"
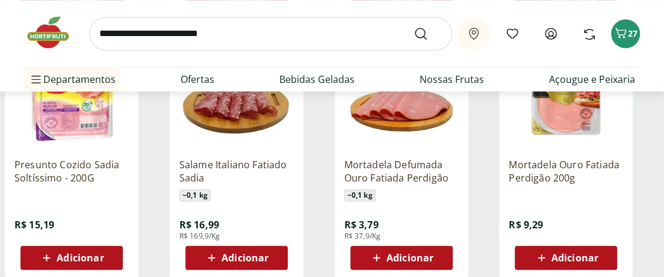
scroll to position [490, 0]
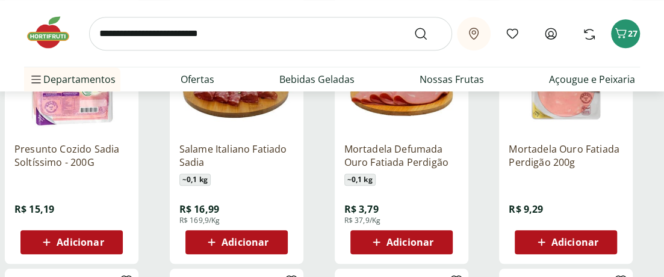
click at [565, 244] on span "Adicionar" at bounding box center [574, 243] width 47 height 10
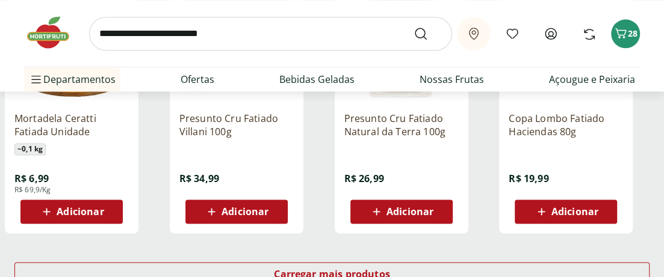
scroll to position [802, 0]
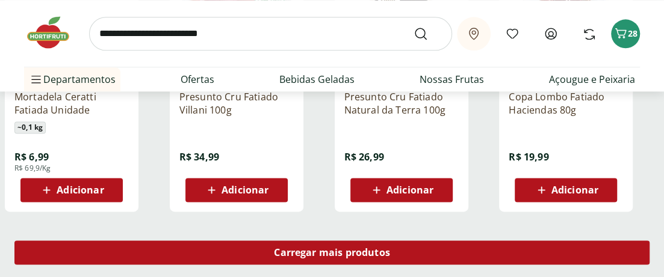
click at [386, 244] on div "Carregar mais produtos" at bounding box center [331, 253] width 635 height 24
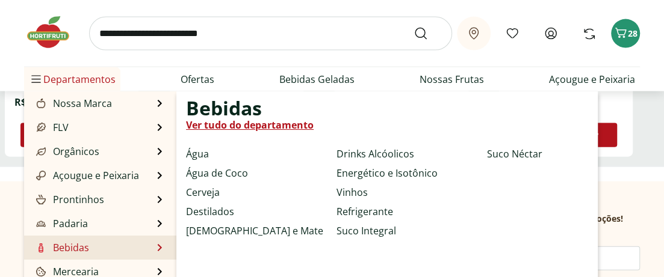
scroll to position [45, 0]
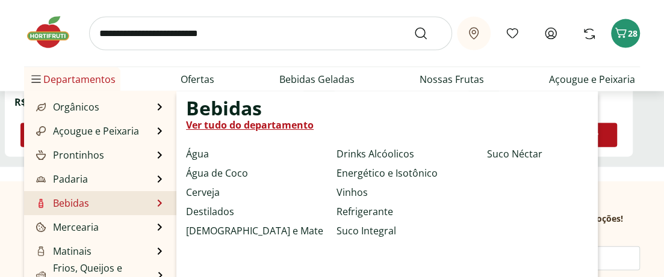
click at [90, 196] on li "Bebidas Bebidas Ver tudo do departamento Água Água de Coco Cerveja Destilados C…" at bounding box center [100, 203] width 152 height 24
click at [93, 196] on li "Bebidas Bebidas Ver tudo do departamento Água Água de Coco Cerveja Destilados C…" at bounding box center [100, 203] width 152 height 24
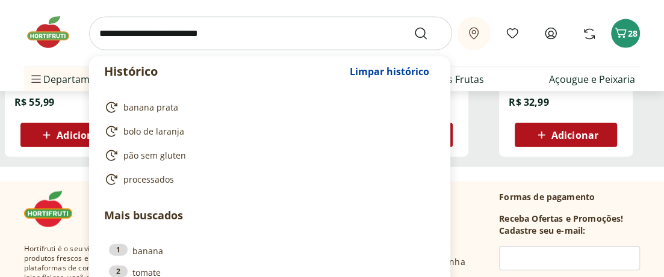
click at [256, 28] on input "search" at bounding box center [270, 34] width 363 height 34
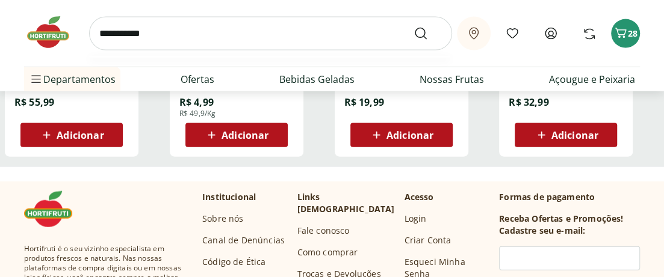
type input "**********"
click at [413, 26] on button "Submit Search" at bounding box center [427, 33] width 29 height 14
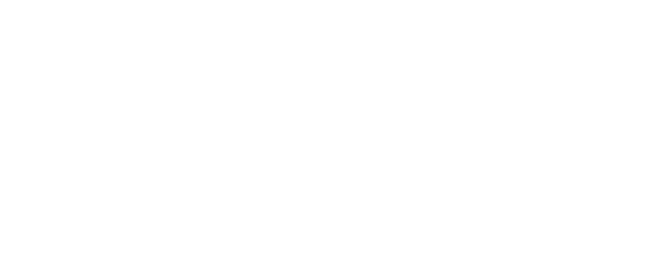
select select "**********"
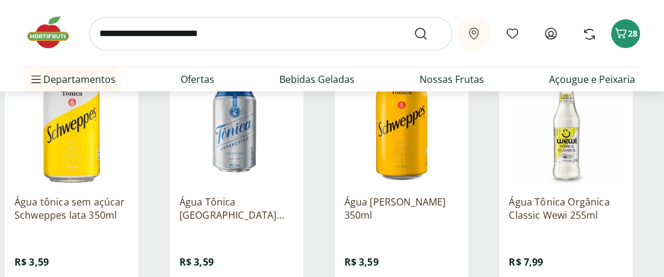
scroll to position [223, 0]
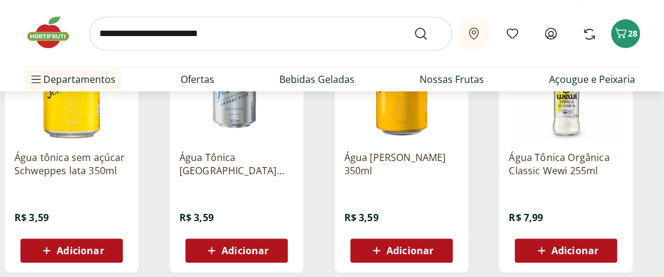
click at [247, 257] on span "Adicionar" at bounding box center [236, 251] width 64 height 14
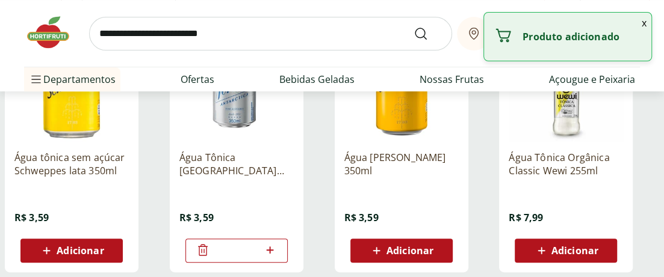
click at [271, 252] on icon at bounding box center [269, 250] width 15 height 14
click at [200, 250] on icon at bounding box center [203, 250] width 14 height 14
type input "*"
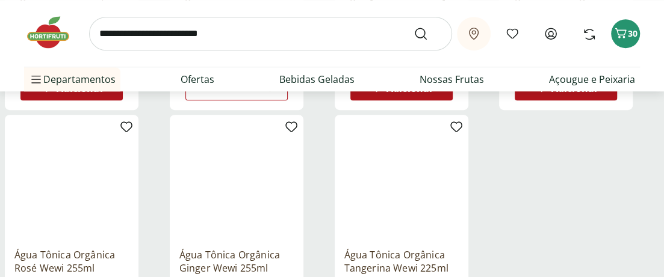
scroll to position [401, 0]
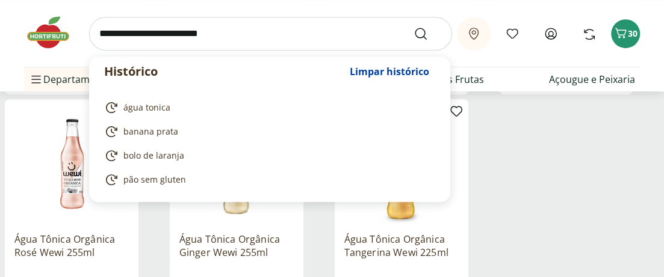
click at [267, 37] on input "search" at bounding box center [270, 34] width 363 height 34
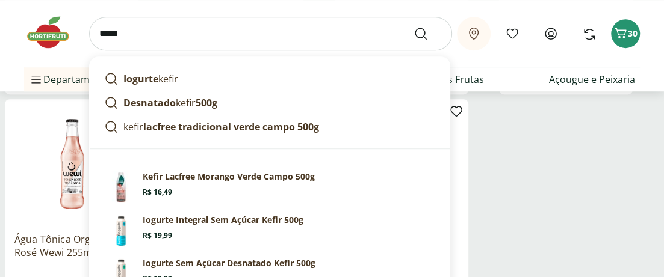
click at [361, 26] on input "*****" at bounding box center [270, 34] width 363 height 34
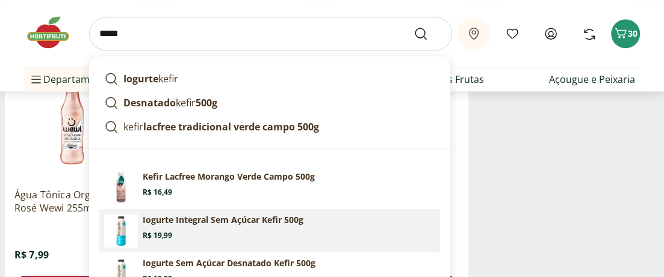
scroll to position [490, 0]
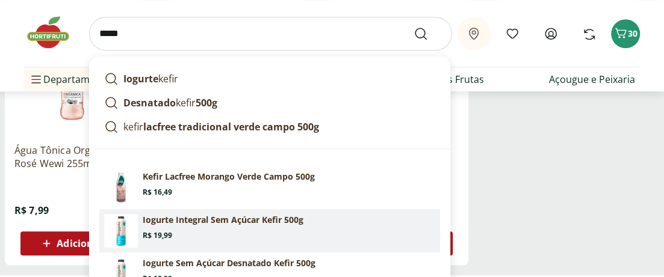
click at [212, 220] on p "Iogurte Integral Sem Açúcar Kefir 500g" at bounding box center [223, 220] width 161 height 12
type input "**********"
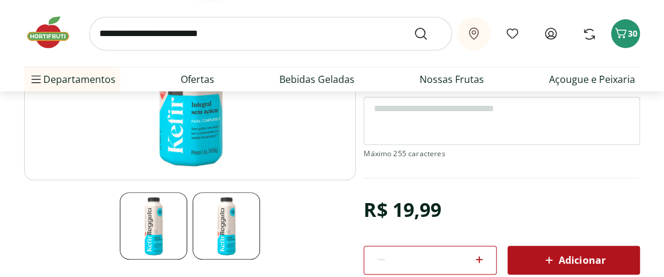
scroll to position [223, 0]
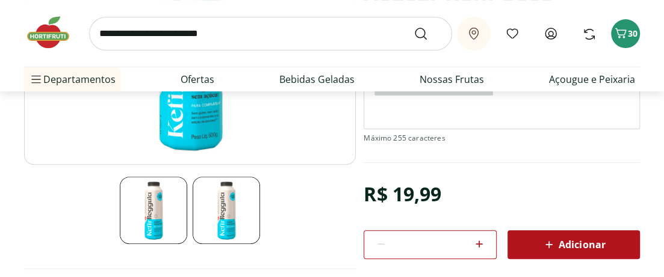
click at [478, 247] on icon at bounding box center [479, 244] width 14 height 14
type input "*"
click at [543, 247] on icon at bounding box center [548, 245] width 14 height 14
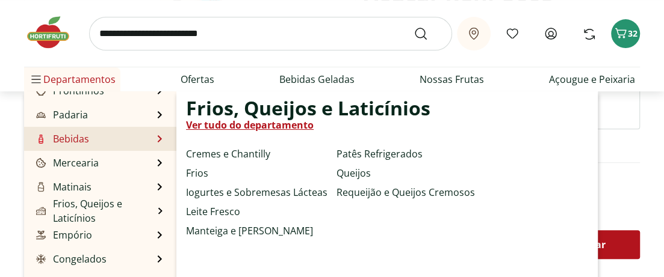
scroll to position [120, 0]
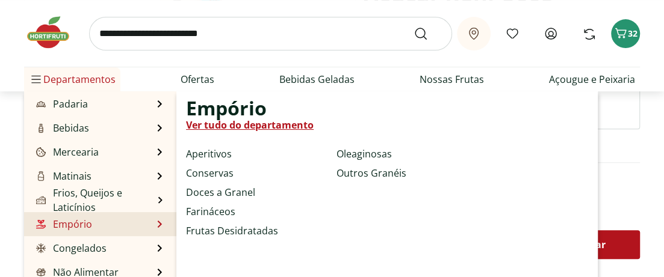
click at [88, 224] on link "Empório" at bounding box center [63, 224] width 58 height 14
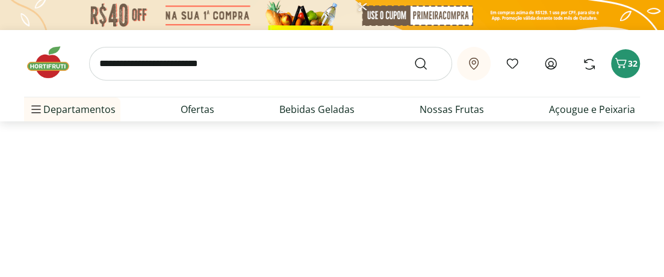
select select "**********"
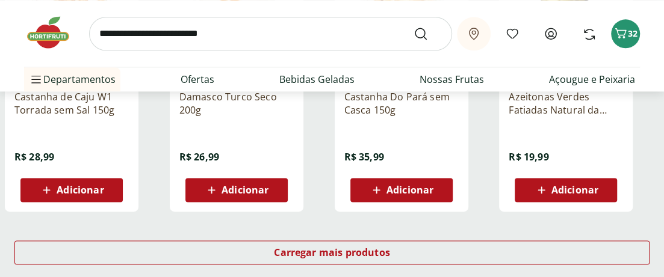
scroll to position [846, 0]
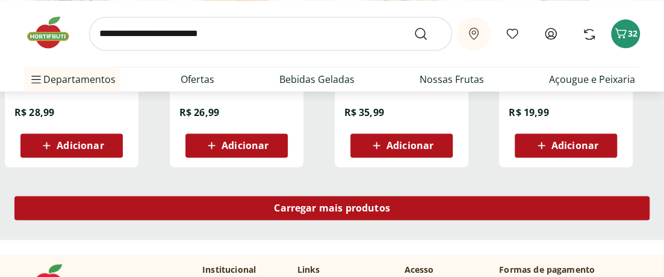
click at [201, 204] on div "Carregar mais produtos" at bounding box center [331, 208] width 635 height 24
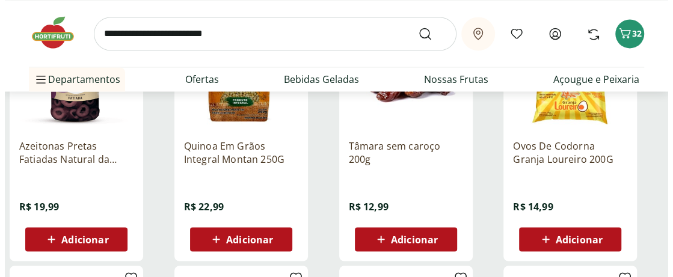
scroll to position [1025, 0]
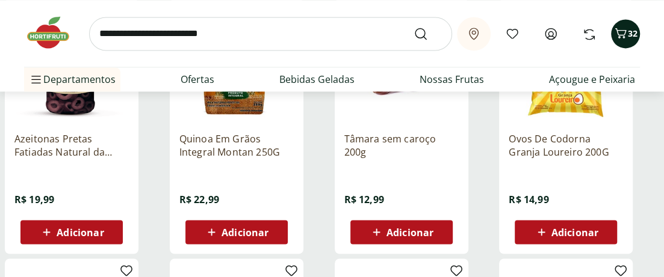
click at [618, 36] on icon "Carrinho" at bounding box center [620, 33] width 11 height 10
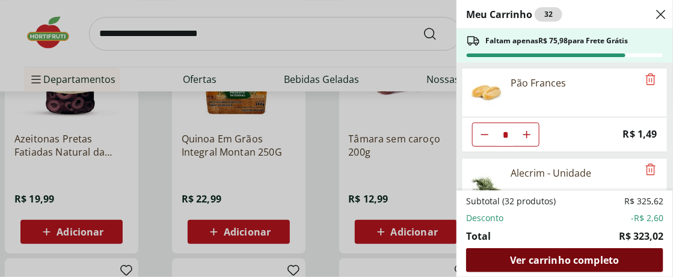
click at [528, 257] on span "Ver carrinho completo" at bounding box center [564, 261] width 109 height 10
